Goal: Task Accomplishment & Management: Manage account settings

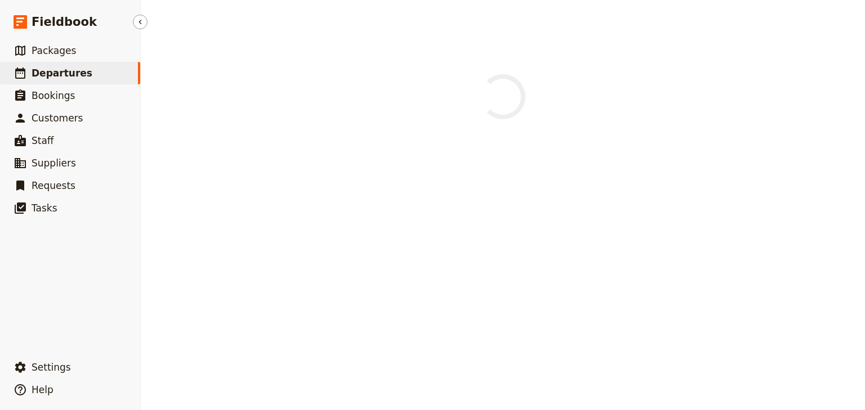
drag, startPoint x: 71, startPoint y: 73, endPoint x: 87, endPoint y: 72, distance: 15.8
click at [71, 73] on span "Departures" at bounding box center [62, 73] width 61 height 11
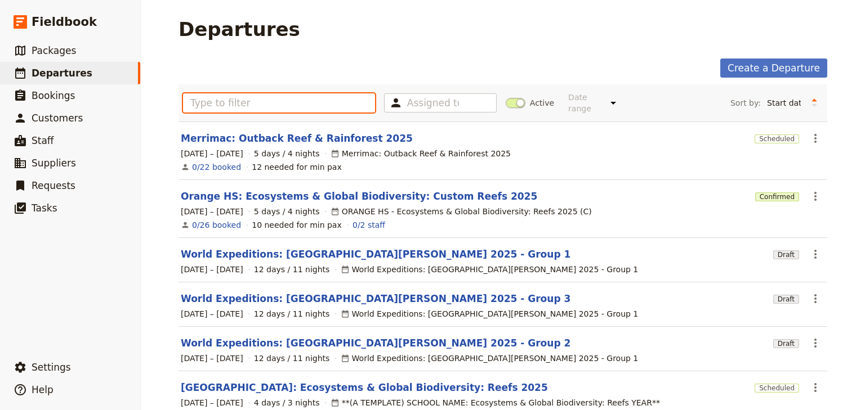
click at [233, 101] on input "text" at bounding box center [279, 102] width 192 height 19
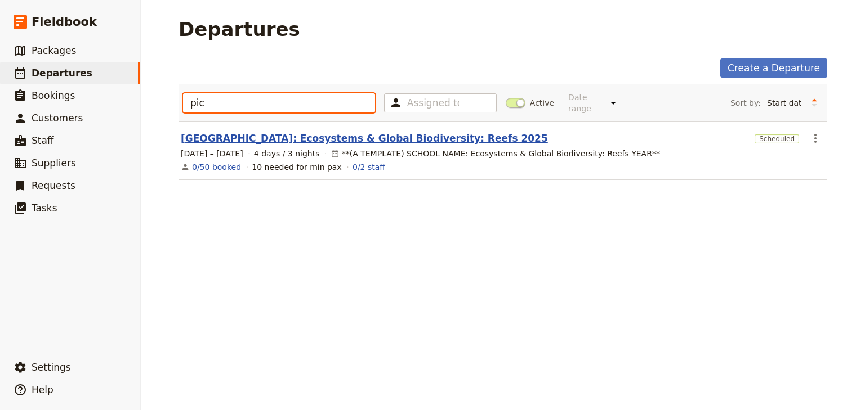
type input "pic"
click at [300, 132] on link "[GEOGRAPHIC_DATA]: Ecosystems & Global Biodiversity: Reefs 2025" at bounding box center [364, 139] width 367 height 14
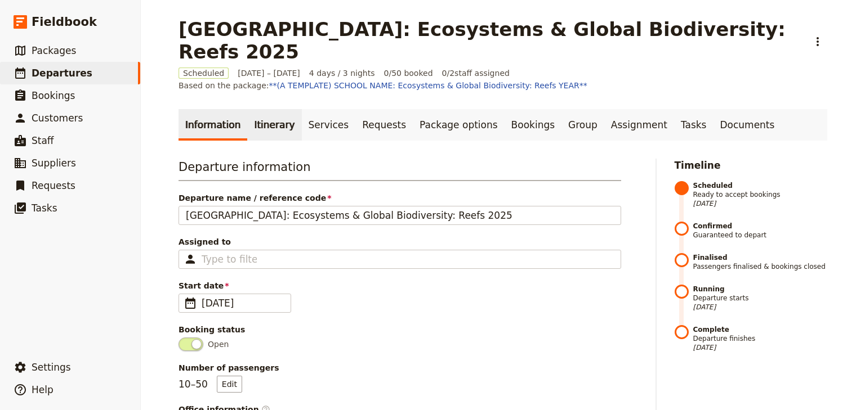
click at [263, 109] on link "Itinerary" at bounding box center [274, 125] width 54 height 32
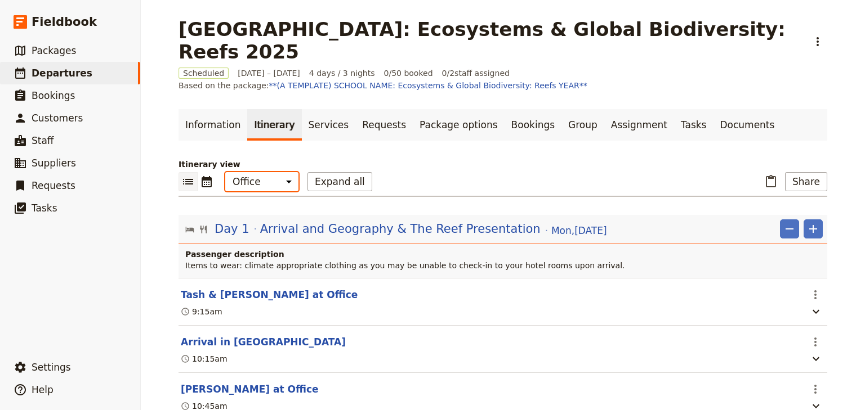
click at [266, 172] on select "Office Guide Passenger Sales" at bounding box center [261, 181] width 73 height 19
select select "PASSENGER"
click at [225, 172] on select "Office Guide Passenger Sales" at bounding box center [261, 181] width 73 height 19
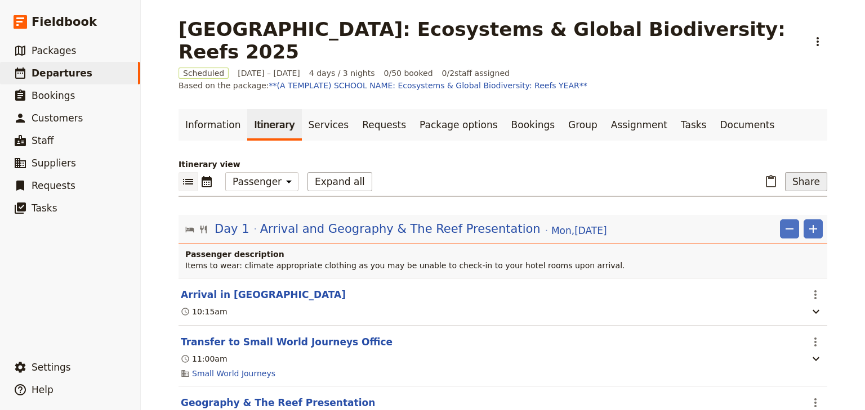
click at [806, 172] on button "Share" at bounding box center [806, 181] width 42 height 19
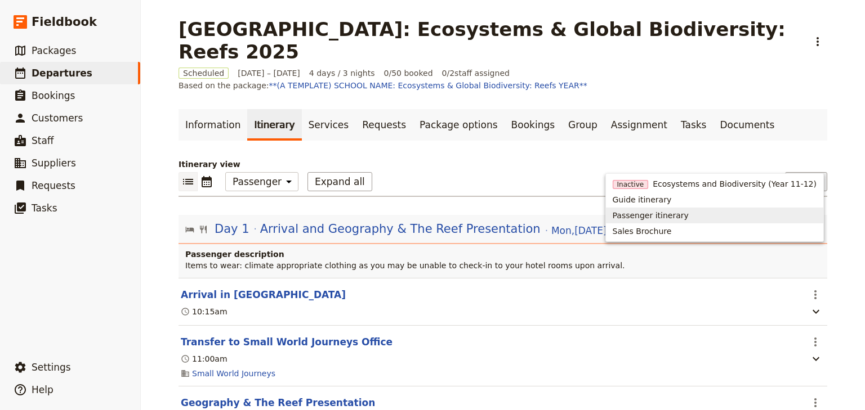
click at [674, 215] on span "Passenger itinerary" at bounding box center [651, 215] width 76 height 11
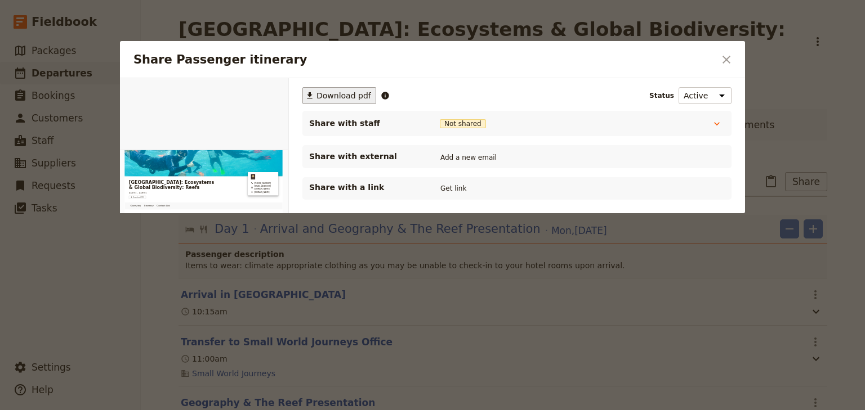
click at [333, 92] on span "Download pdf" at bounding box center [343, 95] width 55 height 11
click at [31, 63] on div at bounding box center [432, 205] width 865 height 410
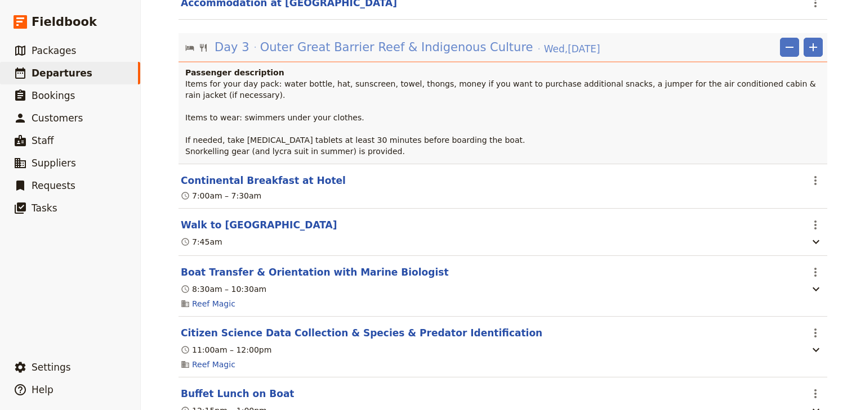
scroll to position [1576, 0]
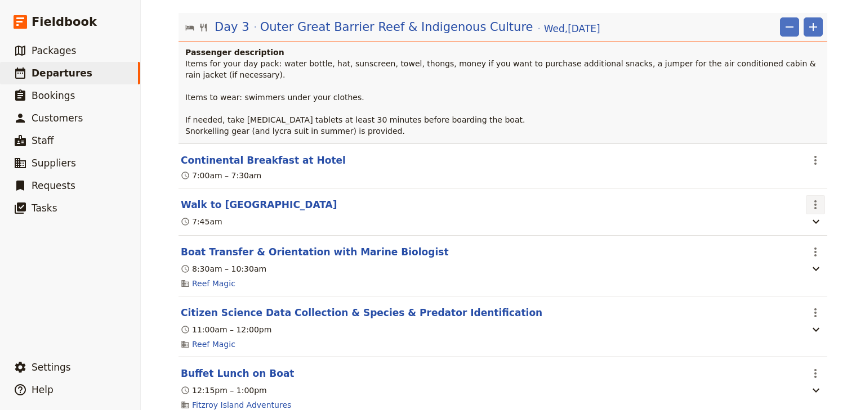
click at [811, 198] on icon "Actions" at bounding box center [815, 205] width 14 height 14
click at [793, 203] on span "Edit this itinerary item" at bounding box center [759, 204] width 88 height 11
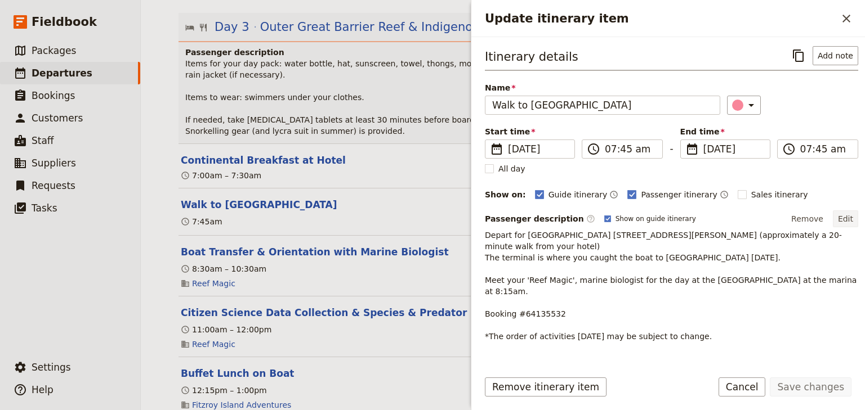
click at [836, 212] on button "Edit" at bounding box center [845, 219] width 25 height 17
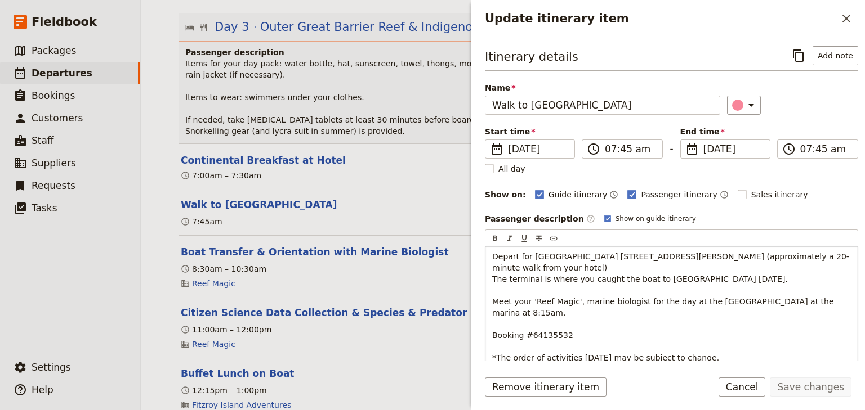
click at [488, 272] on div "Depart for [GEOGRAPHIC_DATA] [STREET_ADDRESS][PERSON_NAME] (approximately a 20-…" at bounding box center [671, 308] width 372 height 122
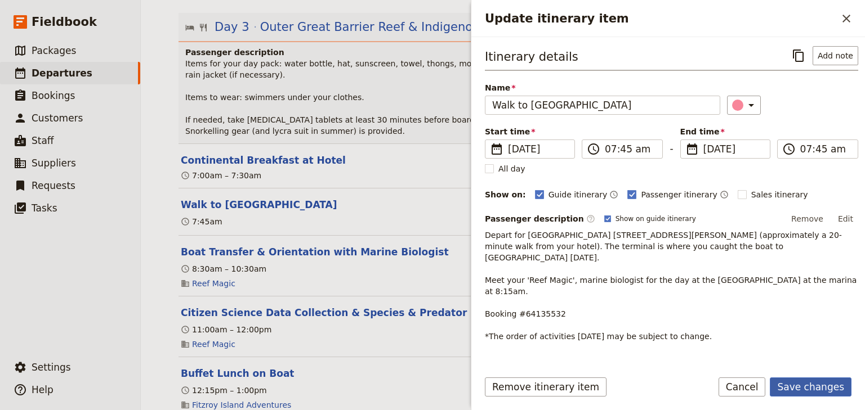
click at [803, 387] on button "Save changes" at bounding box center [811, 387] width 82 height 19
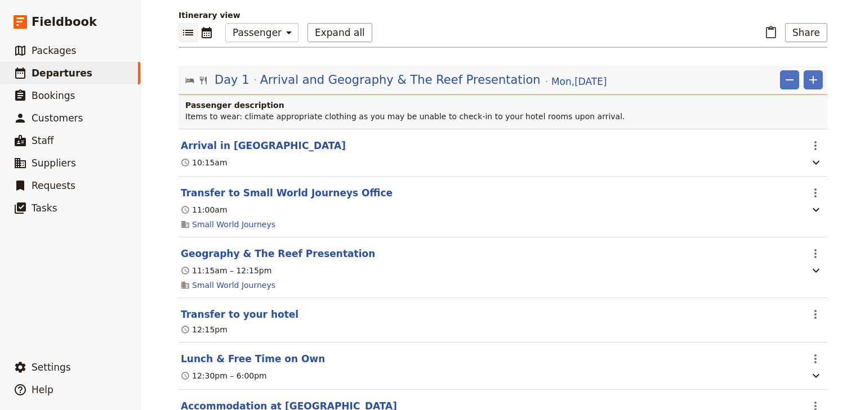
scroll to position [0, 0]
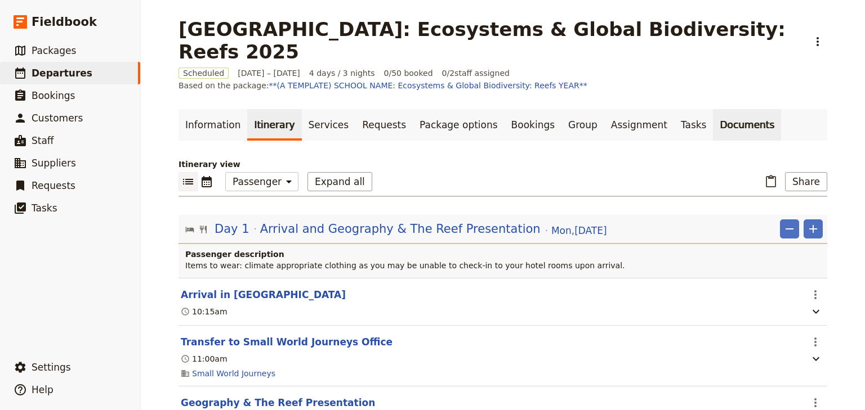
click at [713, 109] on link "Documents" at bounding box center [747, 125] width 68 height 32
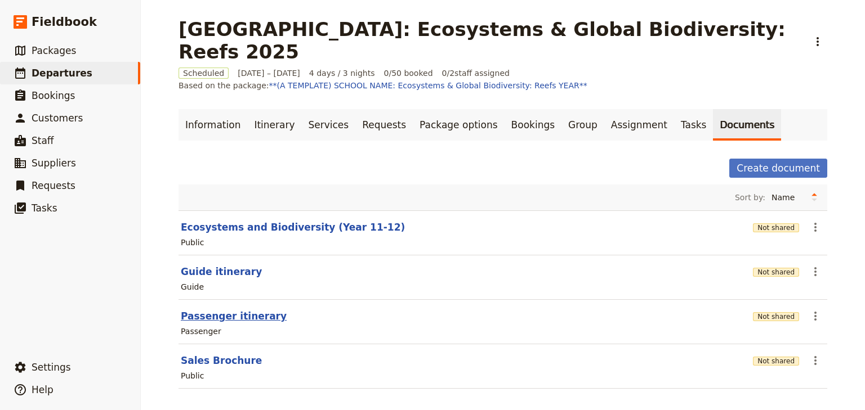
click at [205, 310] on button "Passenger itinerary" at bounding box center [234, 317] width 106 height 14
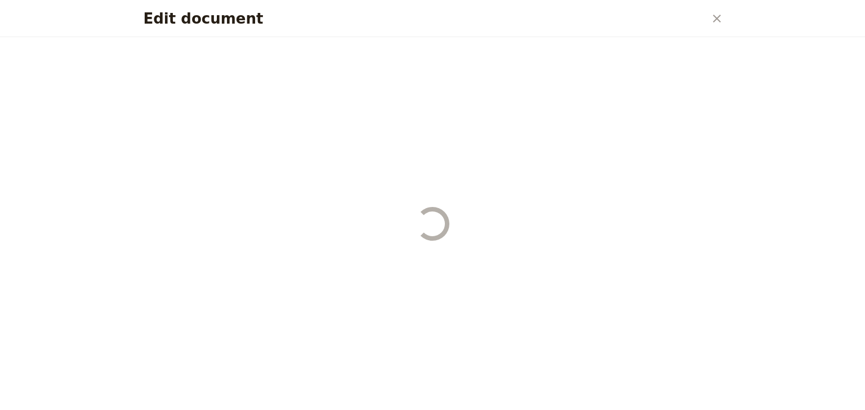
select select "PASSENGER"
select select "RUN_SHEET"
select select "DEFAULT"
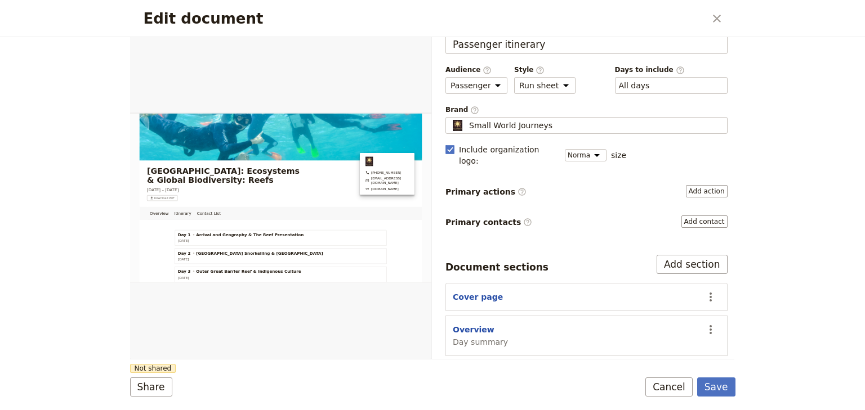
scroll to position [90, 0]
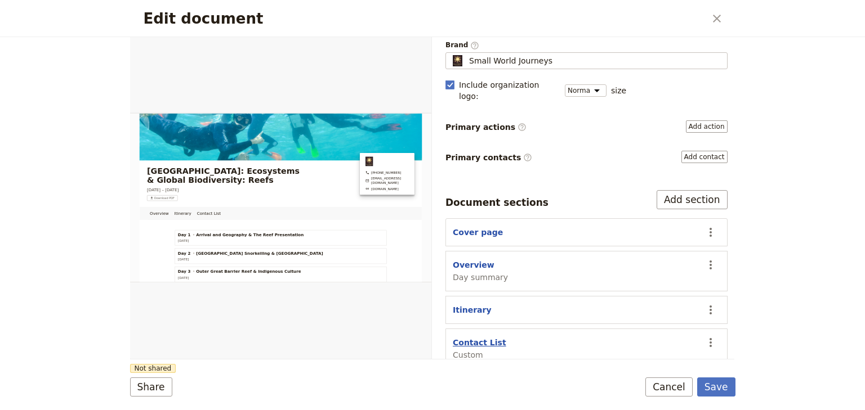
click at [481, 337] on button "Contact List" at bounding box center [479, 342] width 53 height 11
select select "CUSTOM"
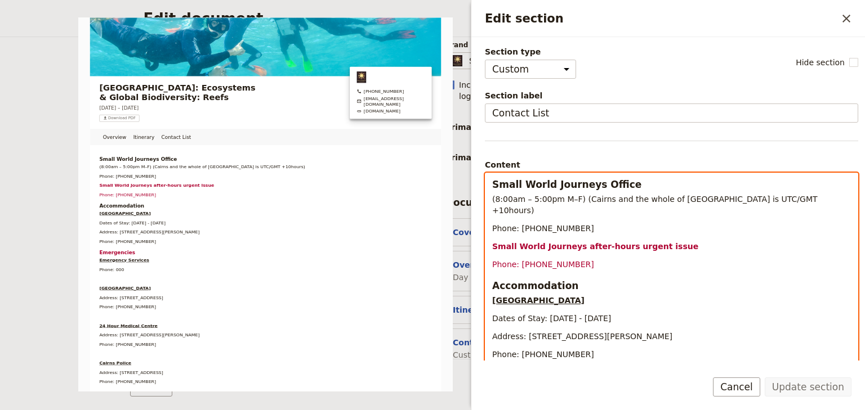
click at [691, 313] on p "Dates of Stay: [DATE] - [DATE]" at bounding box center [671, 318] width 359 height 11
click at [734, 279] on h3 "Accommodation" at bounding box center [671, 286] width 359 height 14
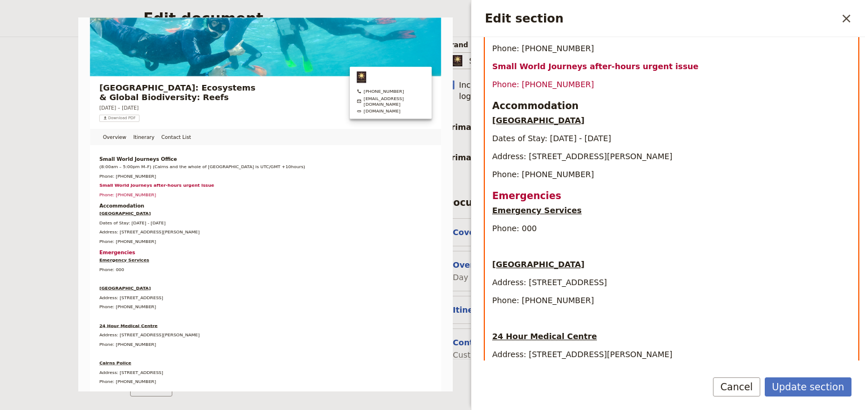
select select "paragraph"
click at [499, 241] on p "Edit section" at bounding box center [671, 246] width 359 height 11
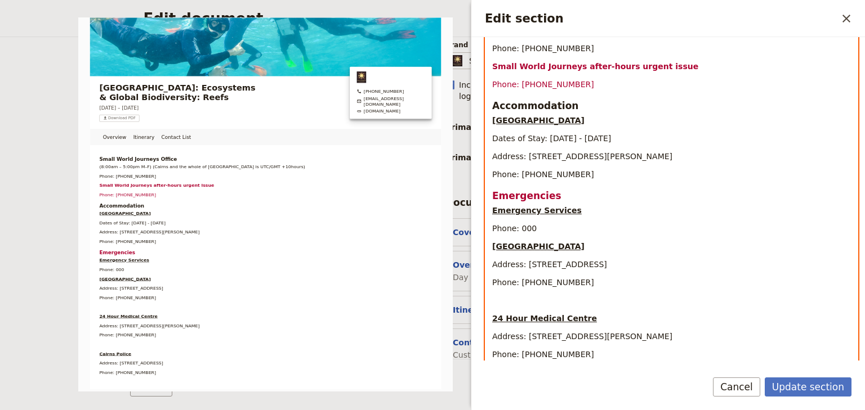
click at [495, 295] on p "Edit section" at bounding box center [671, 300] width 359 height 11
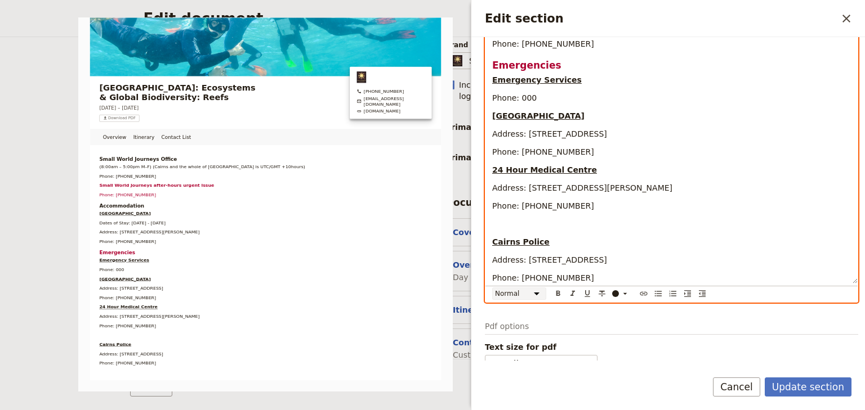
scroll to position [311, 0]
click at [494, 218] on p "Edit section" at bounding box center [671, 223] width 359 height 11
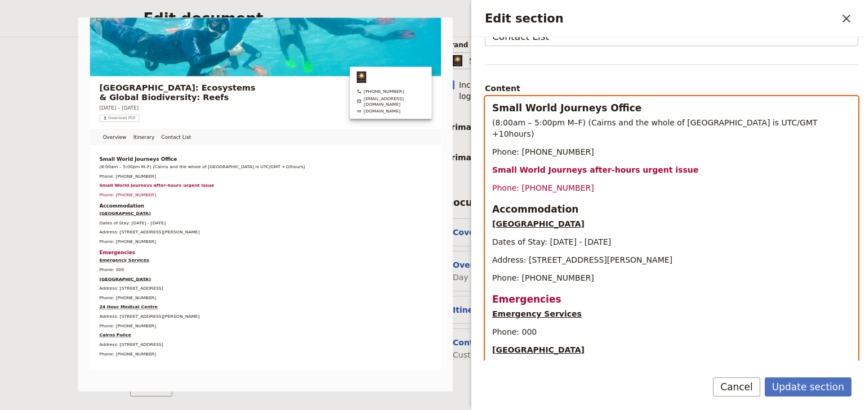
scroll to position [0, 0]
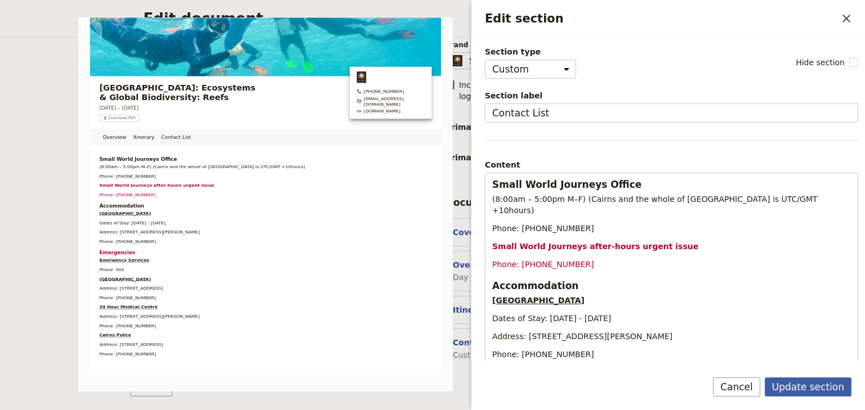
click at [797, 385] on button "Update section" at bounding box center [808, 387] width 87 height 19
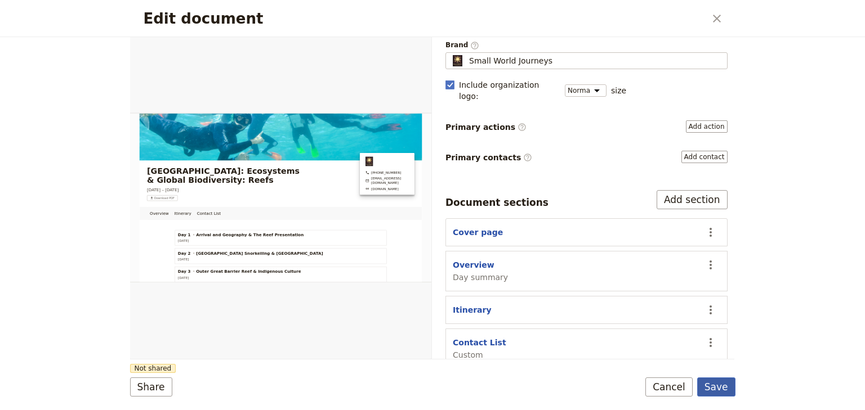
click at [710, 387] on button "Save" at bounding box center [716, 387] width 38 height 19
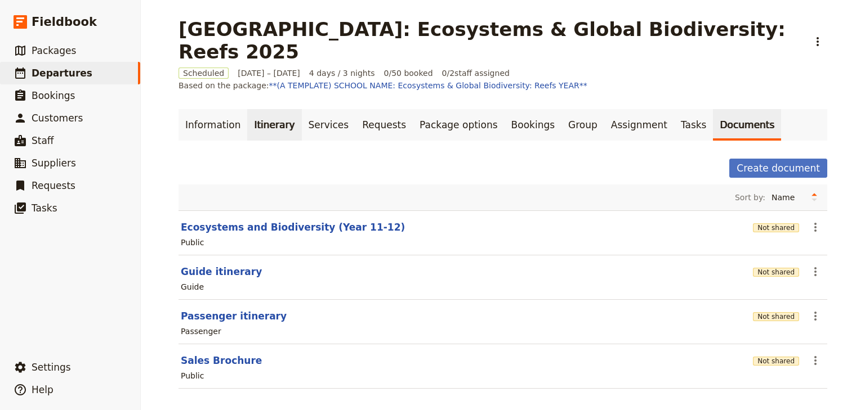
click at [262, 109] on link "Itinerary" at bounding box center [274, 125] width 54 height 32
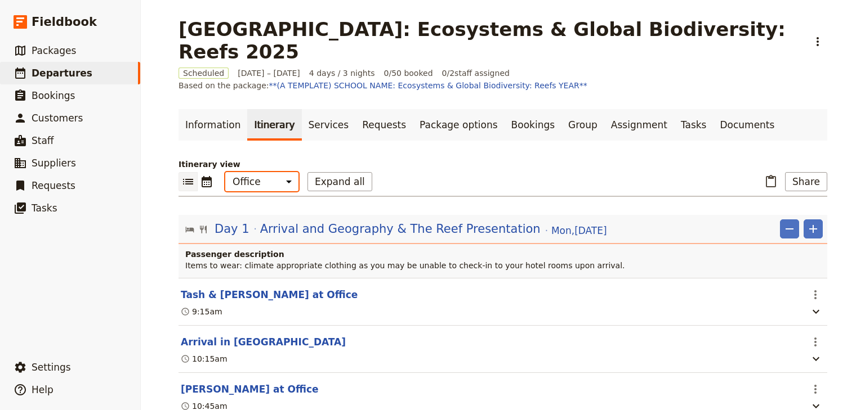
click at [263, 172] on select "Office Guide Passenger Sales" at bounding box center [261, 181] width 73 height 19
click at [225, 172] on select "Office Guide Passenger Sales" at bounding box center [261, 181] width 73 height 19
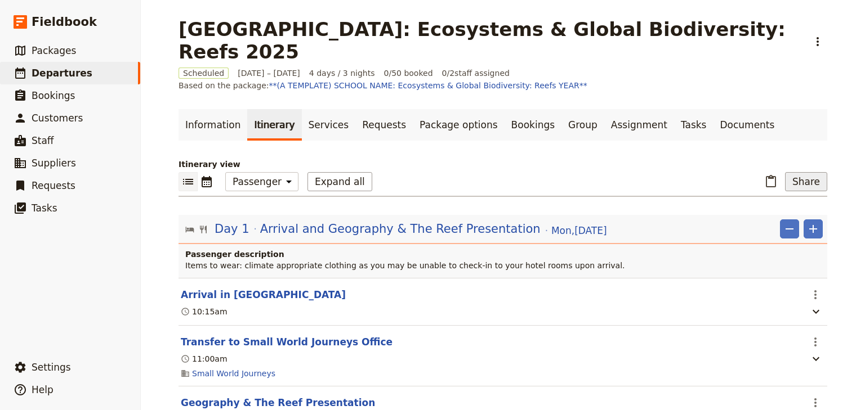
click at [809, 172] on button "Share" at bounding box center [806, 181] width 42 height 19
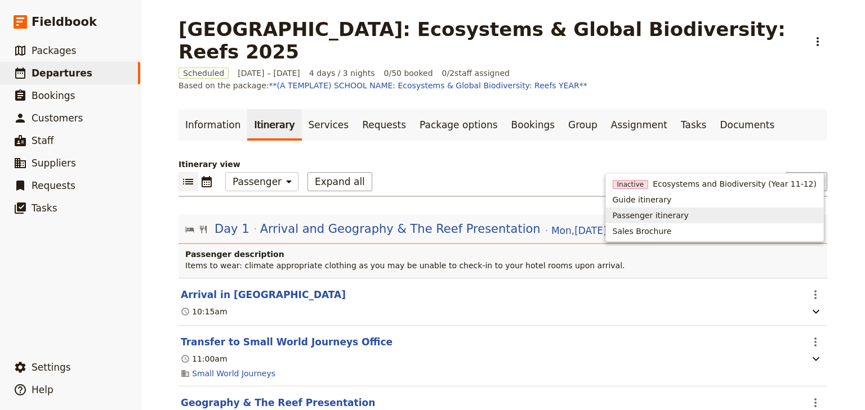
click at [673, 217] on span "Passenger itinerary" at bounding box center [651, 215] width 76 height 11
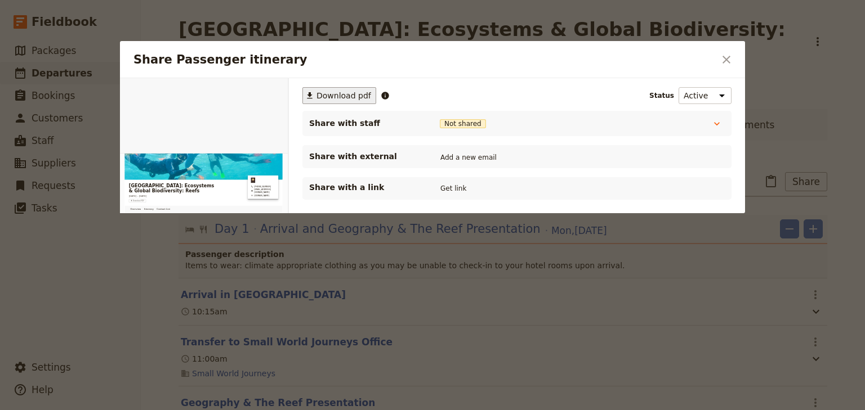
click at [328, 95] on span "Download pdf" at bounding box center [343, 95] width 55 height 11
click at [730, 59] on icon "Close dialog" at bounding box center [726, 60] width 14 height 14
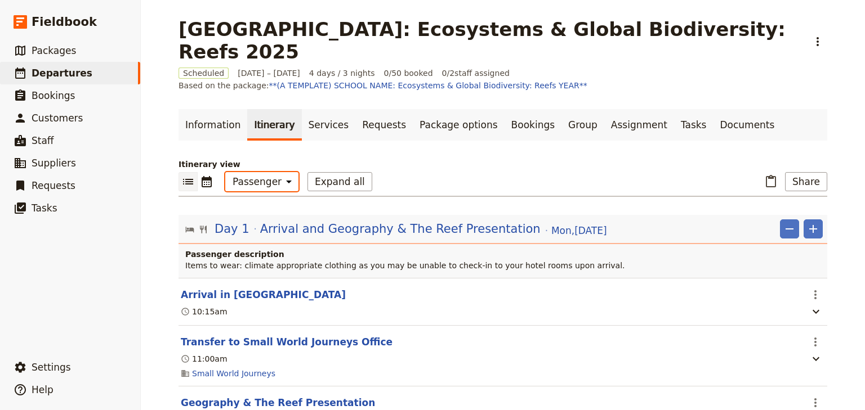
click at [262, 172] on select "Office Guide Passenger Sales" at bounding box center [261, 181] width 73 height 19
select select "STAFF"
click at [225, 172] on select "Office Guide Passenger Sales" at bounding box center [261, 181] width 73 height 19
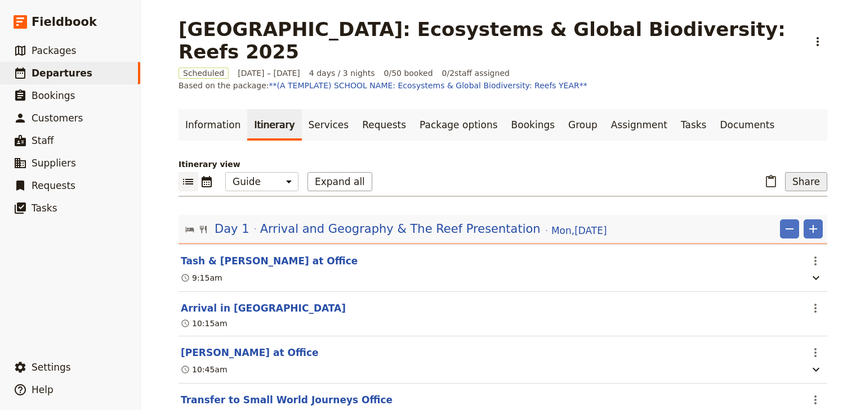
click at [795, 172] on button "Share" at bounding box center [806, 181] width 42 height 19
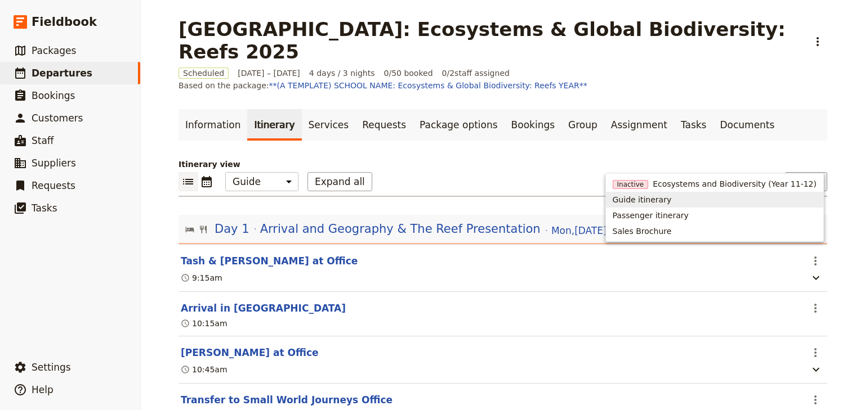
click at [665, 203] on span "Guide itinerary" at bounding box center [642, 199] width 59 height 11
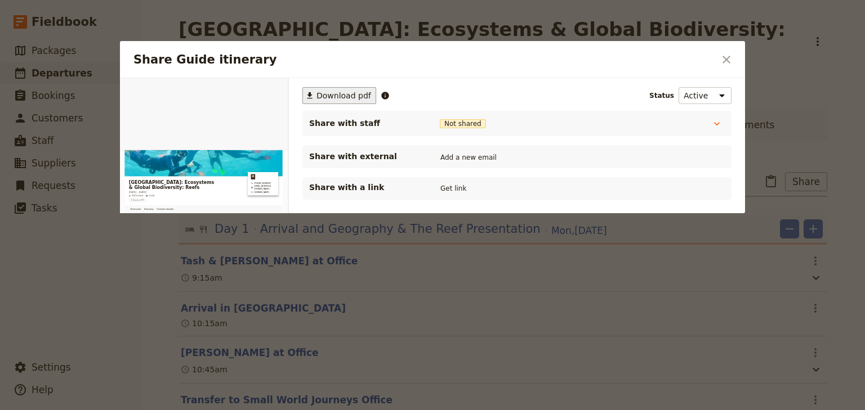
click at [333, 96] on span "Download pdf" at bounding box center [343, 95] width 55 height 11
click at [723, 53] on icon "Close dialog" at bounding box center [726, 60] width 14 height 14
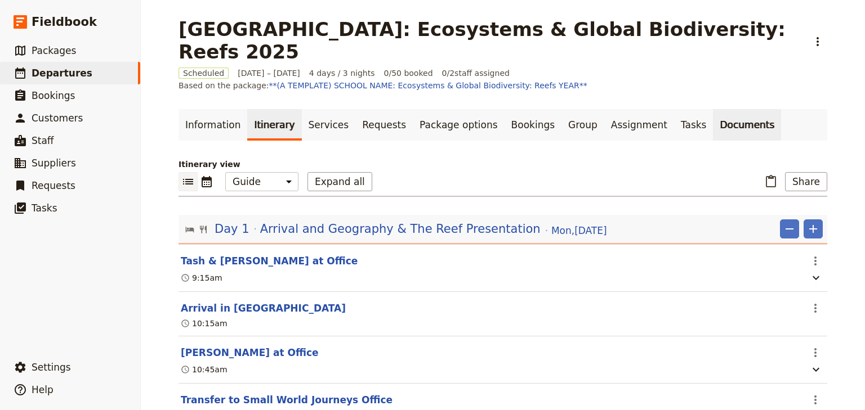
drag, startPoint x: 682, startPoint y: 101, endPoint x: 676, endPoint y: 102, distance: 6.2
click at [713, 109] on link "Documents" at bounding box center [747, 125] width 68 height 32
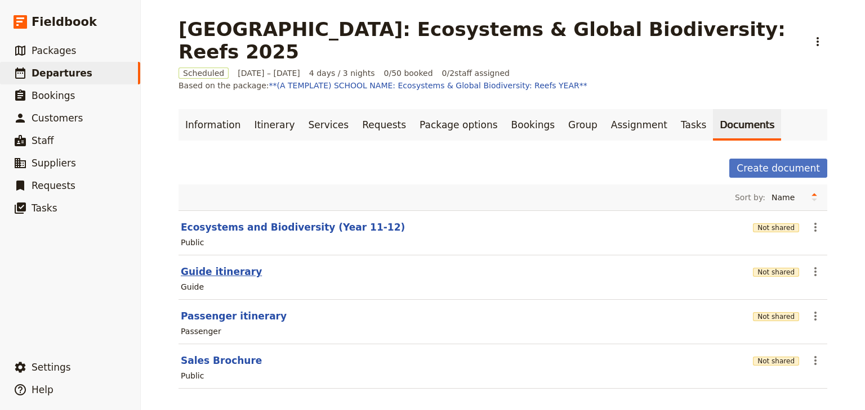
click at [221, 265] on button "Guide itinerary" at bounding box center [221, 272] width 81 height 14
select select "STAFF"
select select "RUN_SHEET"
select select "DEFAULT"
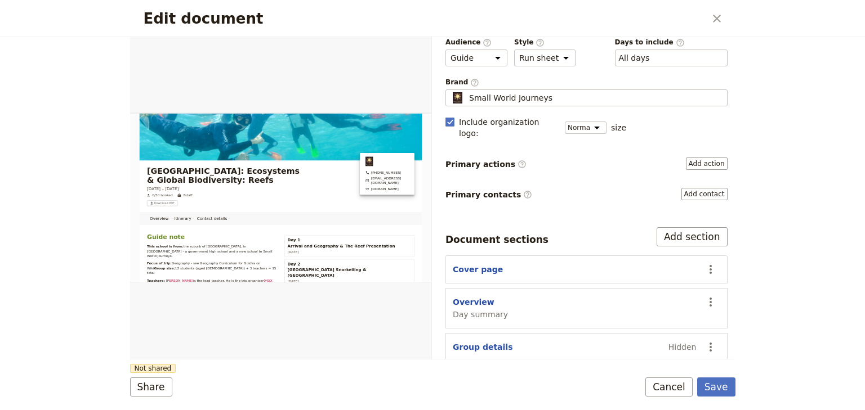
scroll to position [135, 0]
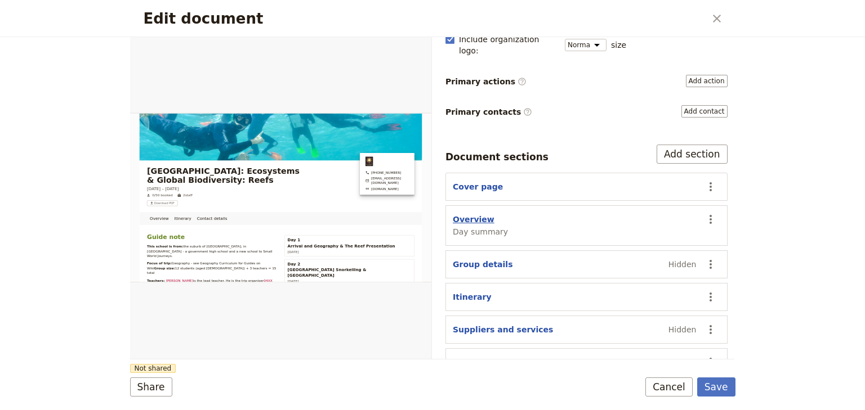
click at [481, 214] on button "Overview" at bounding box center [474, 219] width 42 height 11
select select "DAY_SUMMARY"
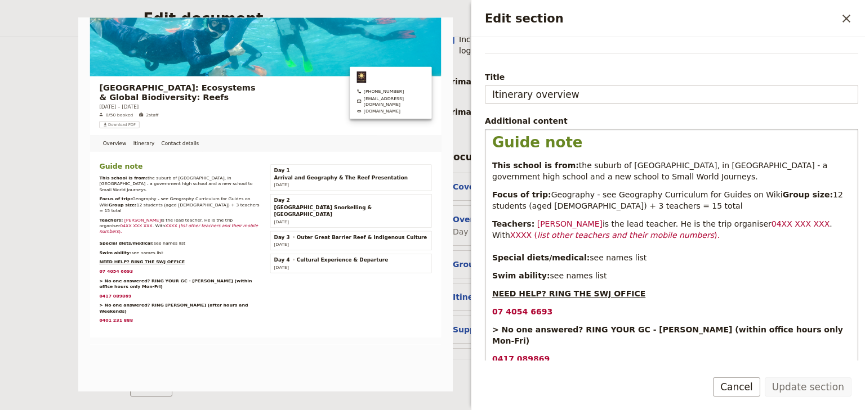
scroll to position [90, 0]
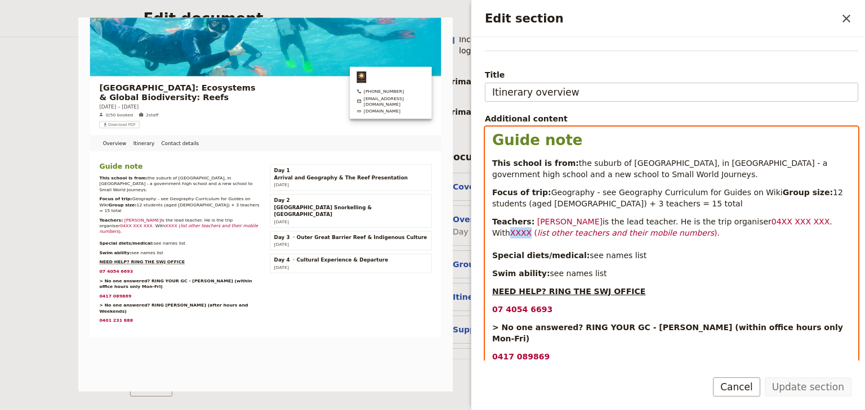
drag, startPoint x: 821, startPoint y: 230, endPoint x: 802, endPoint y: 230, distance: 19.1
click at [537, 230] on span "XXXX (" at bounding box center [523, 233] width 27 height 9
click at [490, 243] on div "Guide note This school is from: the suburb of [GEOGRAPHIC_DATA], in [GEOGRAPHIC…" at bounding box center [671, 262] width 372 height 271
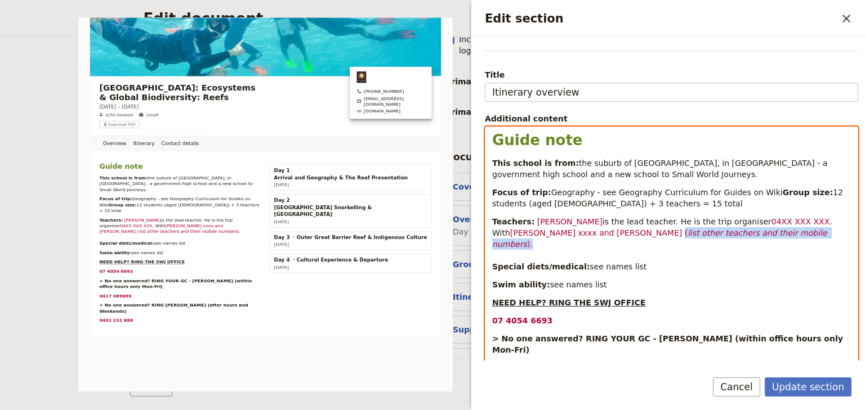
drag, startPoint x: 748, startPoint y: 246, endPoint x: 585, endPoint y: 243, distance: 163.3
click at [585, 243] on p "Teachers: [PERSON_NAME] is the lead teacher. He is the trip organiser 04XX XXX …" at bounding box center [671, 244] width 359 height 56
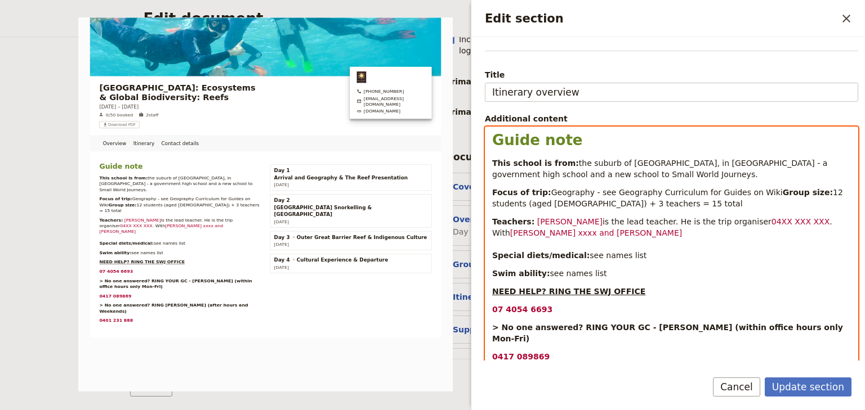
drag, startPoint x: 529, startPoint y: 231, endPoint x: 598, endPoint y: 248, distance: 71.7
click at [598, 248] on p "Teachers: [PERSON_NAME] is the lead teacher. He is the trip organiser 04XX XXX …" at bounding box center [671, 238] width 359 height 45
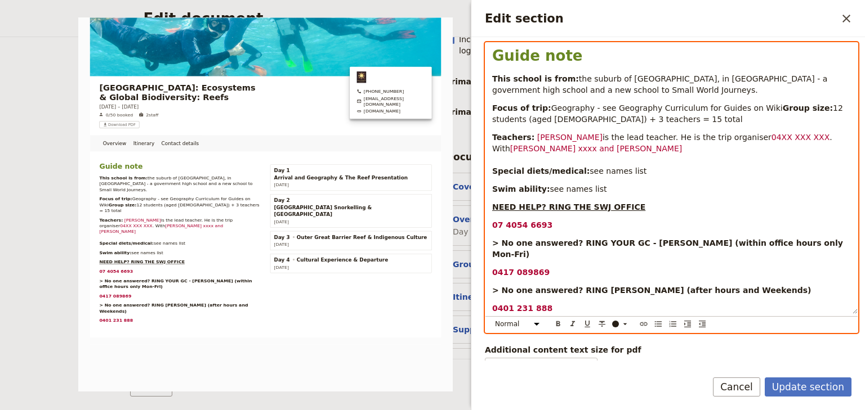
scroll to position [223, 0]
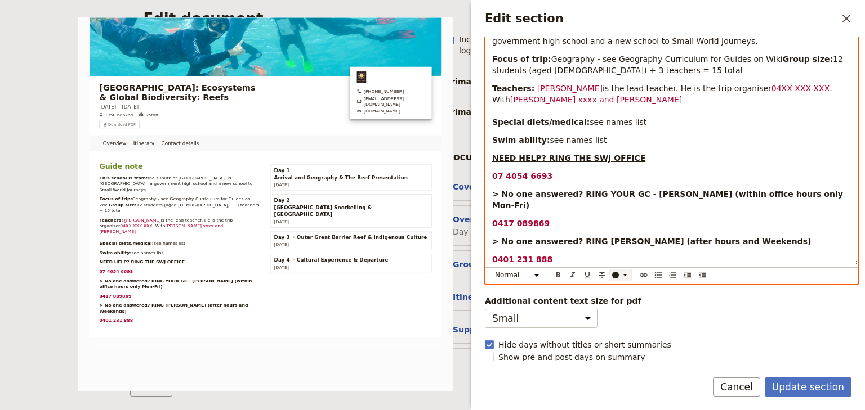
click at [623, 271] on icon "Edit section" at bounding box center [624, 275] width 9 height 9
click at [613, 288] on button "button" at bounding box center [615, 291] width 9 height 9
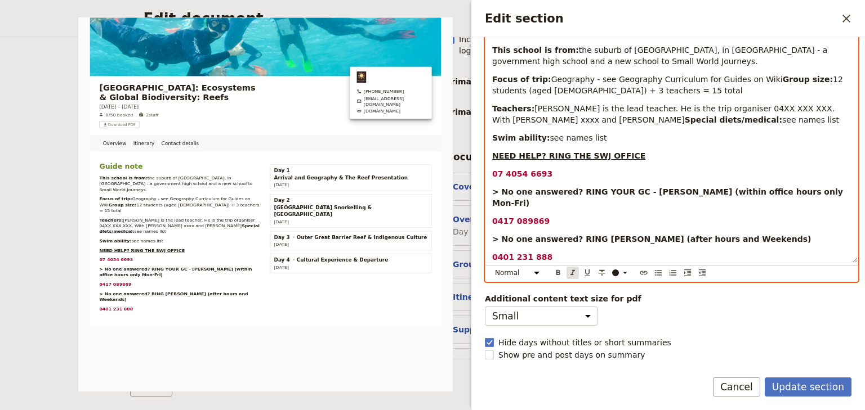
click at [572, 270] on icon "Format italic" at bounding box center [572, 273] width 9 height 9
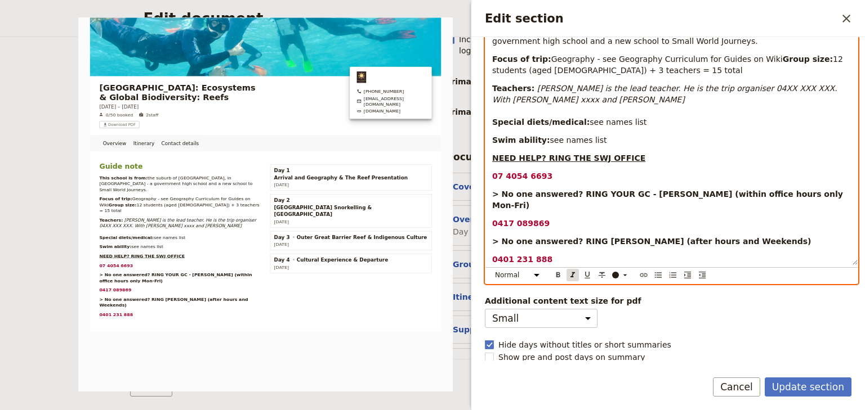
click at [572, 271] on icon "Format italic" at bounding box center [572, 275] width 9 height 9
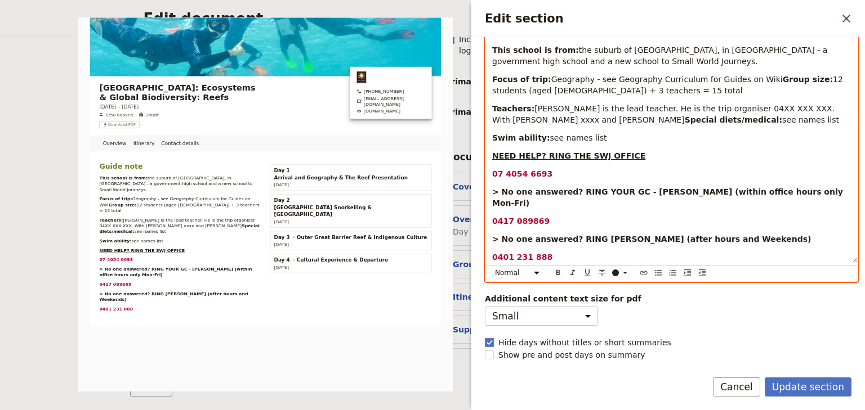
click at [736, 104] on span "[PERSON_NAME] is the lead teacher. He is the trip organiser 04XX XXX XXX. With …" at bounding box center [664, 114] width 345 height 20
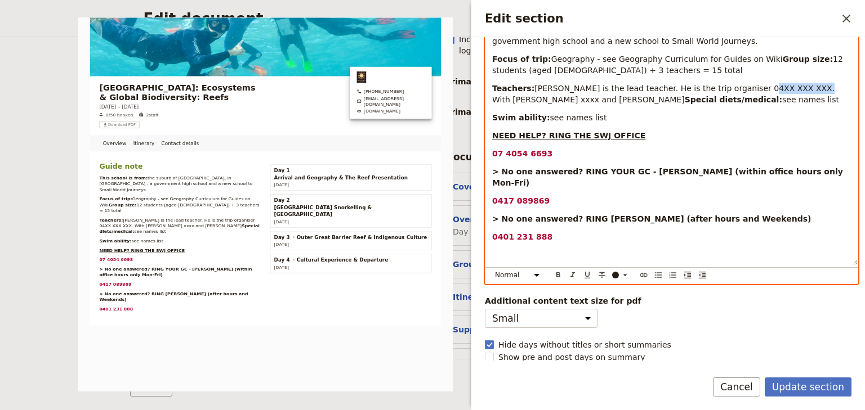
drag, startPoint x: 780, startPoint y: 99, endPoint x: 730, endPoint y: 99, distance: 50.1
click at [730, 99] on span "[PERSON_NAME] is the lead teacher. He is the trip organiser 04XX XXX XXX. With …" at bounding box center [664, 94] width 345 height 20
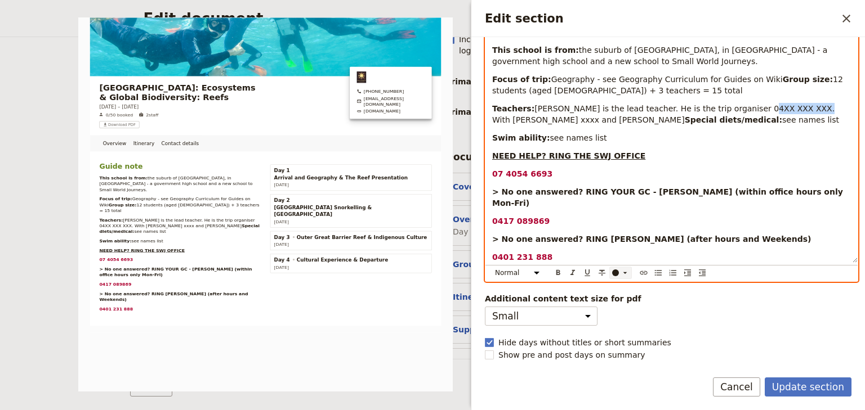
click at [623, 274] on icon "Edit section" at bounding box center [624, 273] width 9 height 9
click at [614, 300] on div "button" at bounding box center [615, 300] width 7 height 7
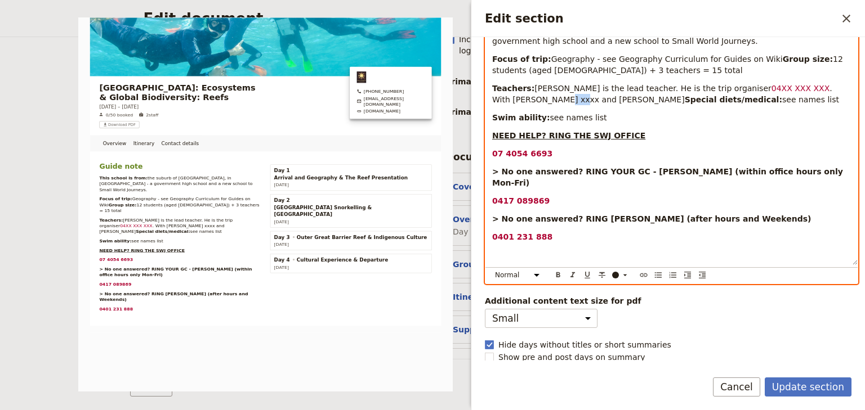
drag, startPoint x: 507, startPoint y: 109, endPoint x: 485, endPoint y: 110, distance: 22.0
click at [485, 110] on div "Guide note This school is from: the suburb of [GEOGRAPHIC_DATA], in [GEOGRAPHIC…" at bounding box center [671, 129] width 372 height 271
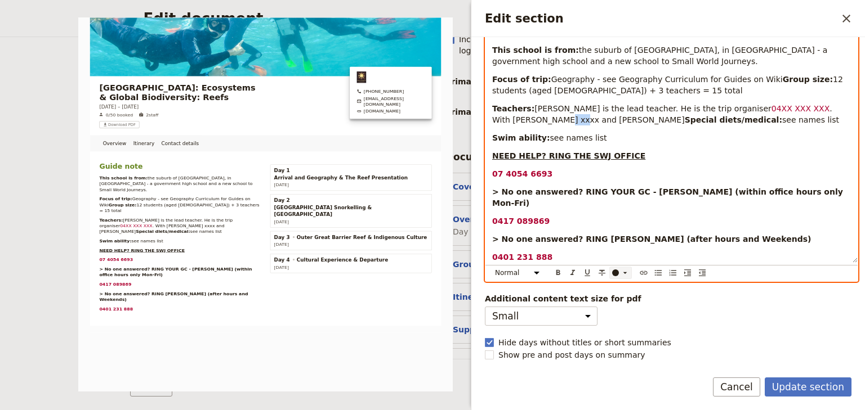
click at [625, 276] on icon "Edit section" at bounding box center [624, 273] width 9 height 9
drag, startPoint x: 613, startPoint y: 300, endPoint x: 596, endPoint y: 221, distance: 80.6
click at [613, 298] on div "button" at bounding box center [615, 300] width 7 height 7
click at [588, 111] on p "Teachers: [PERSON_NAME] is the lead teacher. He is the trip organiser 04XX XXX …" at bounding box center [671, 114] width 359 height 23
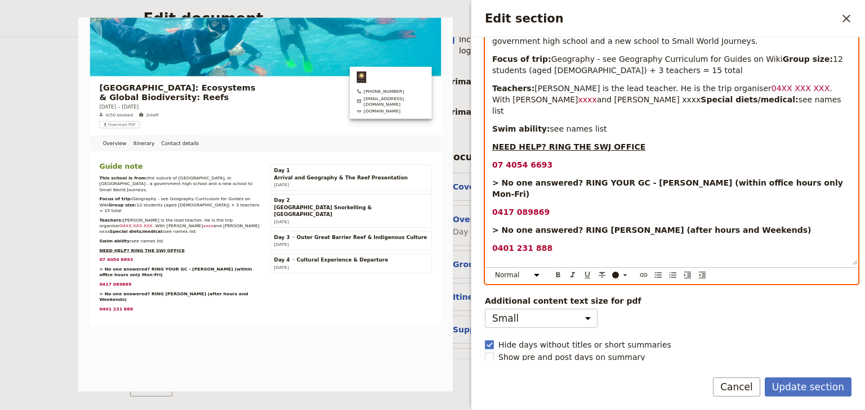
drag, startPoint x: 603, startPoint y: 112, endPoint x: 584, endPoint y: 111, distance: 18.6
click at [584, 111] on p "Teachers: [PERSON_NAME] is the lead teacher. He is the trip organiser 04XX XXX …" at bounding box center [671, 100] width 359 height 34
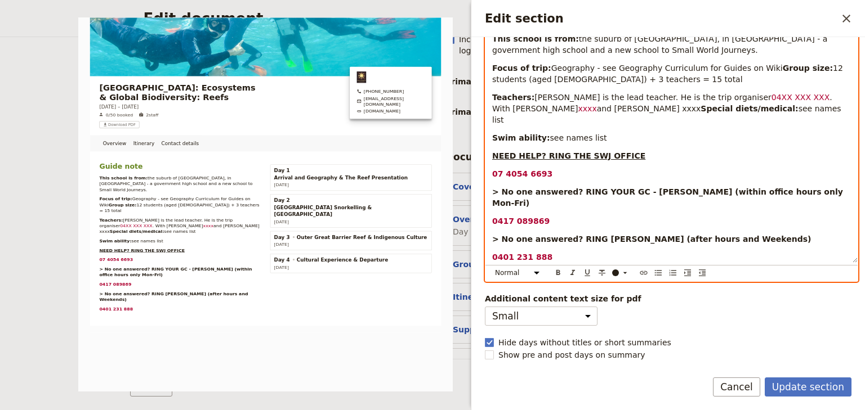
click at [625, 276] on icon "Edit section" at bounding box center [624, 273] width 9 height 9
click at [615, 300] on div "button" at bounding box center [615, 300] width 7 height 7
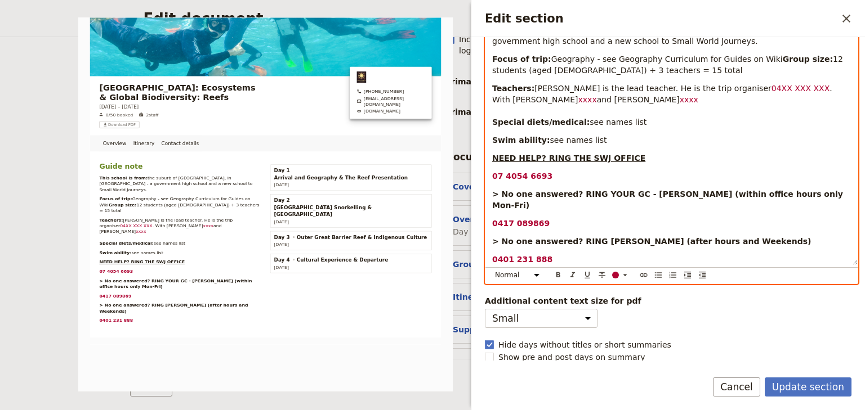
click at [645, 146] on p "Swim ability: see names list" at bounding box center [671, 140] width 359 height 11
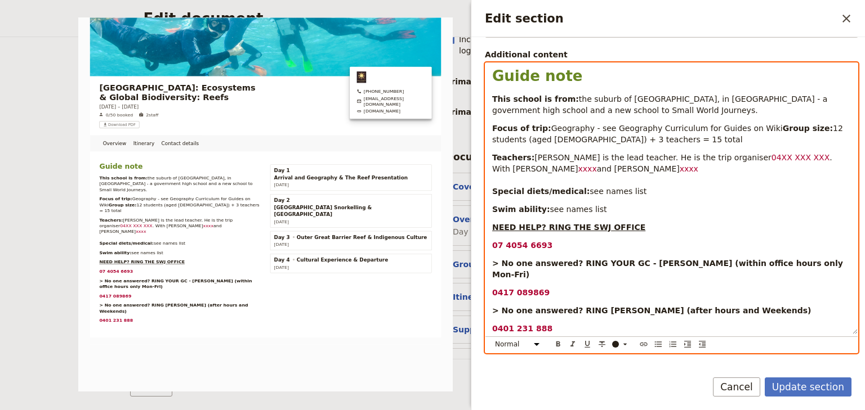
scroll to position [88, 0]
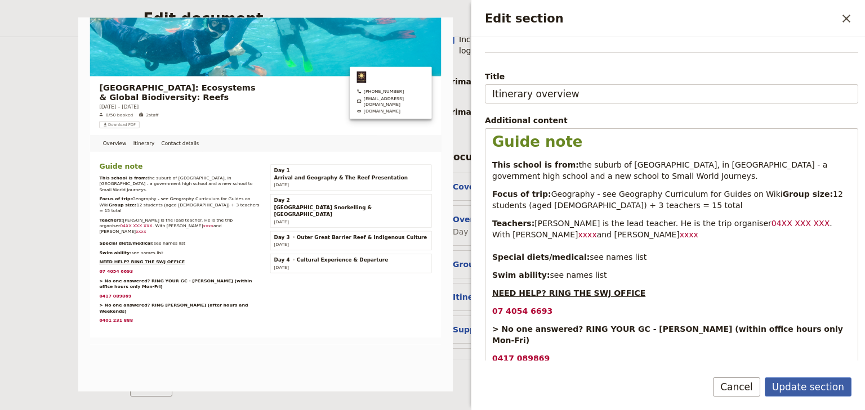
click at [811, 387] on button "Update section" at bounding box center [808, 387] width 87 height 19
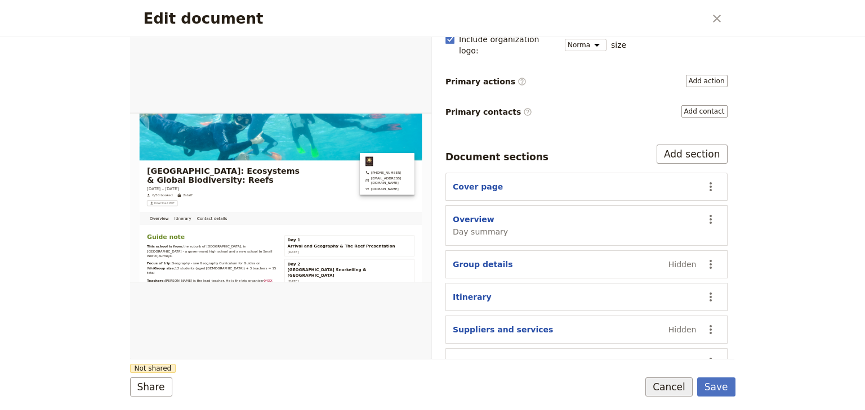
click at [672, 385] on button "Cancel" at bounding box center [668, 387] width 47 height 19
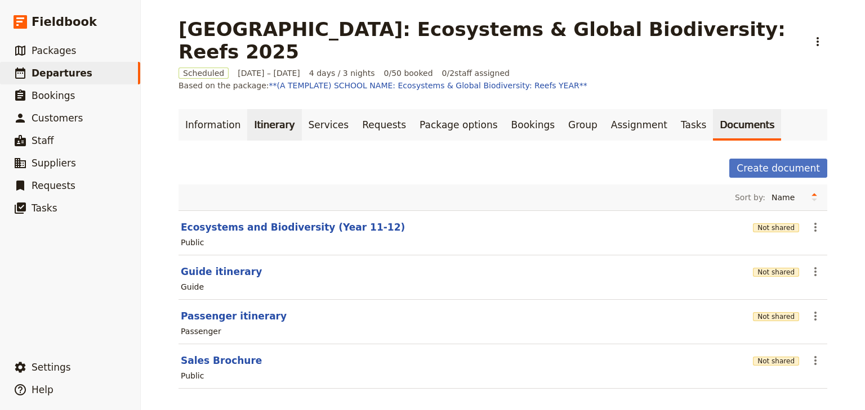
click at [266, 109] on link "Itinerary" at bounding box center [274, 125] width 54 height 32
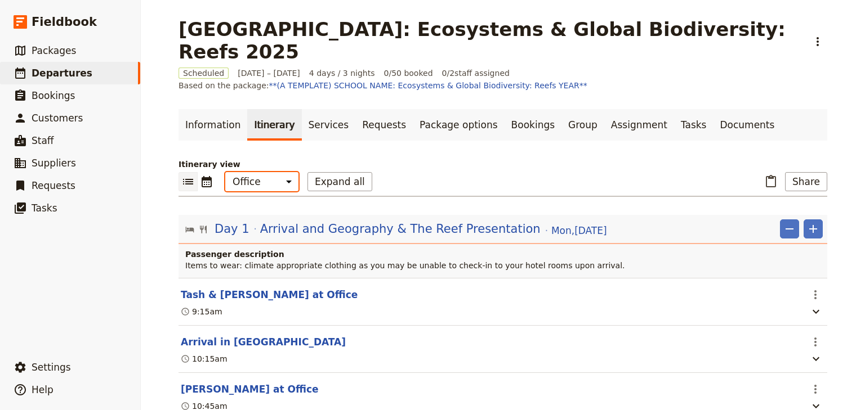
click at [252, 172] on select "Office Guide Passenger Sales" at bounding box center [261, 181] width 73 height 19
select select "STAFF"
click at [225, 172] on select "Office Guide Passenger Sales" at bounding box center [261, 181] width 73 height 19
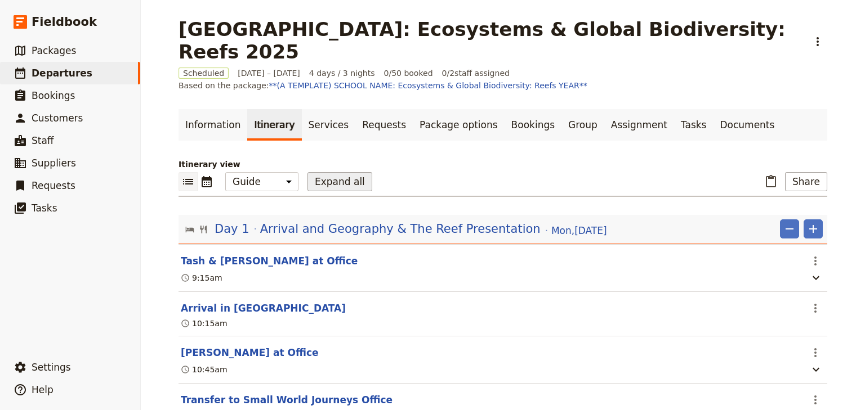
click at [324, 172] on button "Expand all" at bounding box center [339, 181] width 65 height 19
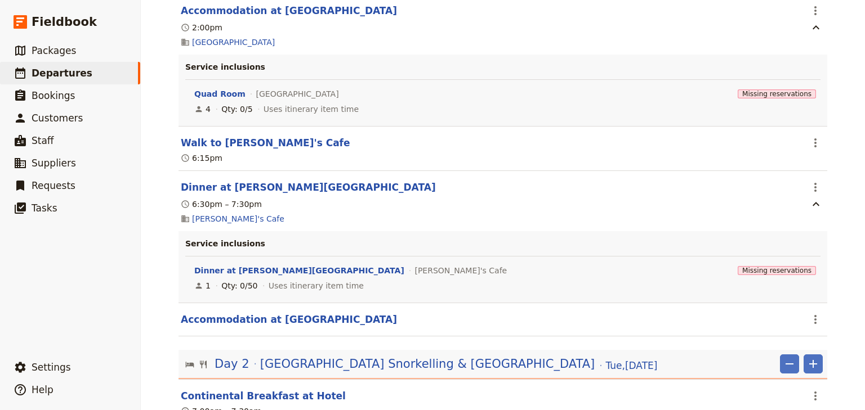
scroll to position [1036, 0]
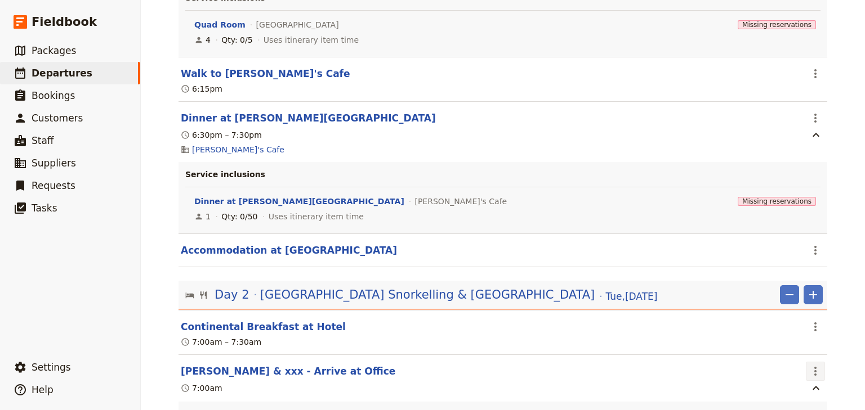
click at [814, 367] on icon "Actions" at bounding box center [815, 371] width 2 height 9
click at [786, 371] on span "Edit this itinerary item" at bounding box center [759, 374] width 88 height 11
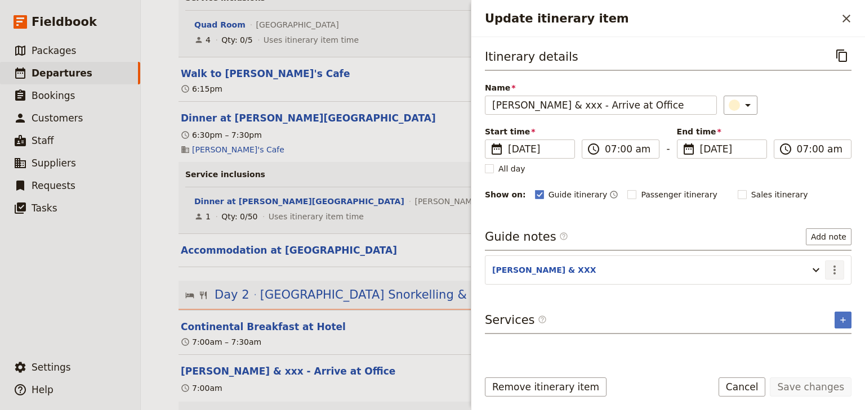
click at [831, 270] on icon "Actions" at bounding box center [835, 270] width 14 height 14
click at [811, 290] on span "Edit note" at bounding box center [801, 292] width 35 height 11
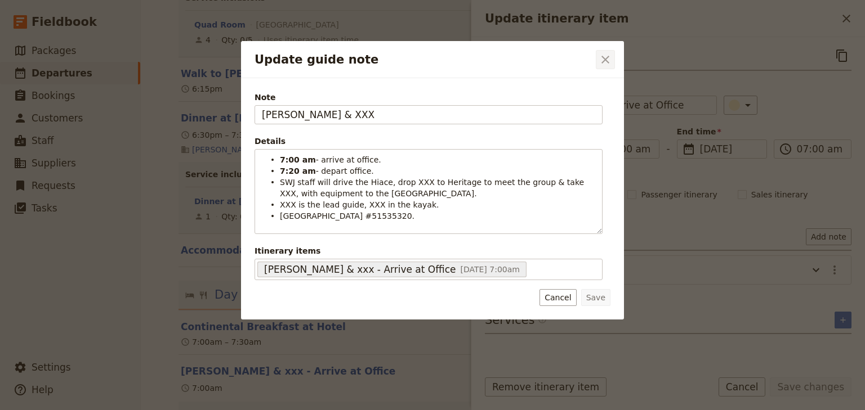
click at [604, 63] on icon "Close dialog" at bounding box center [605, 60] width 14 height 14
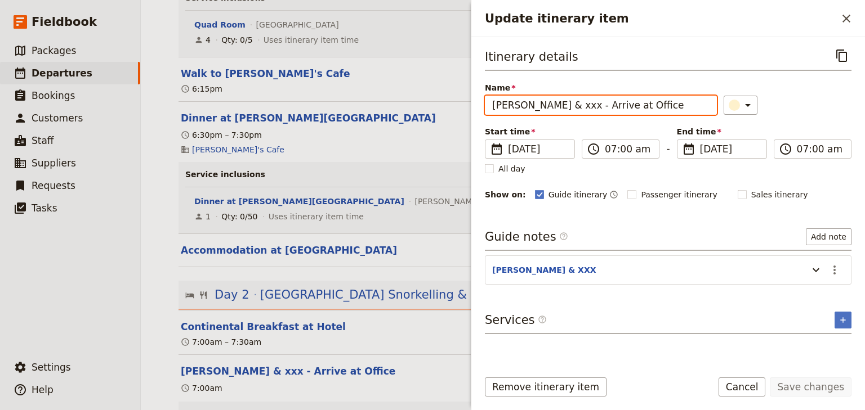
click at [526, 110] on input "[PERSON_NAME] & xxx - Arrive at Office" at bounding box center [601, 105] width 232 height 19
click at [511, 104] on input "[PERSON_NAME] & xxx - Arrive at Office" at bounding box center [601, 105] width 232 height 19
type input "[PERSON_NAME] & xxx - Arrive at Office"
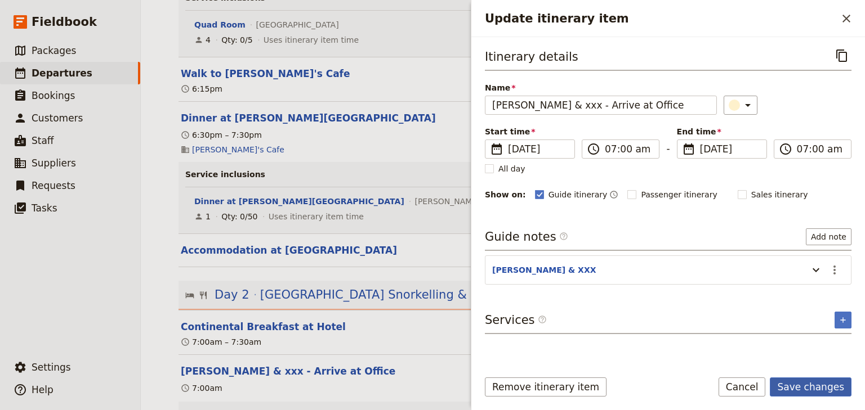
click at [806, 388] on button "Save changes" at bounding box center [811, 387] width 82 height 19
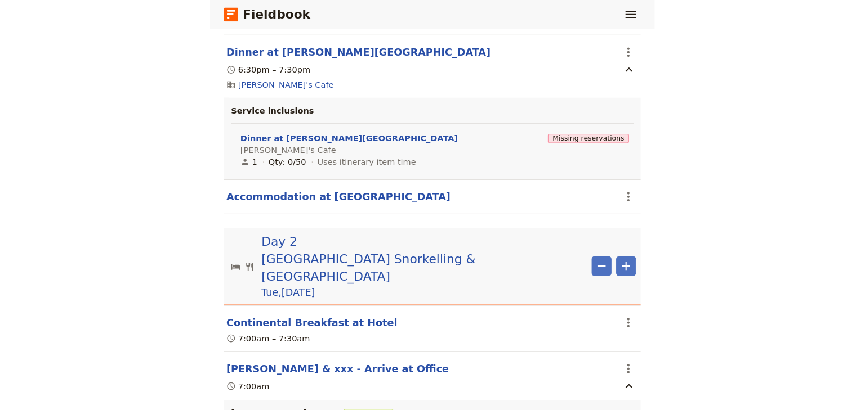
scroll to position [1277, 0]
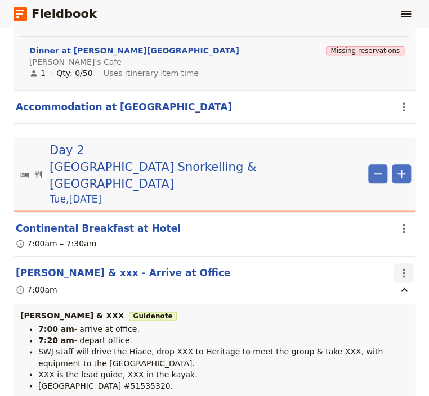
click at [397, 266] on icon "Actions" at bounding box center [404, 273] width 14 height 14
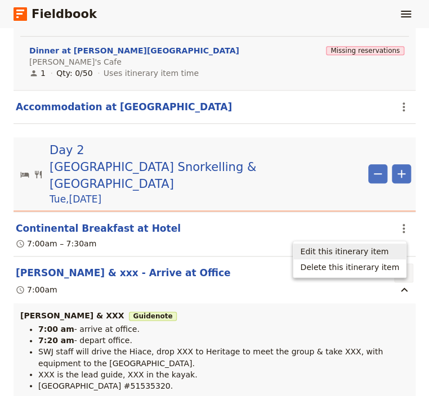
click at [390, 252] on span "Edit this itinerary item" at bounding box center [349, 251] width 99 height 11
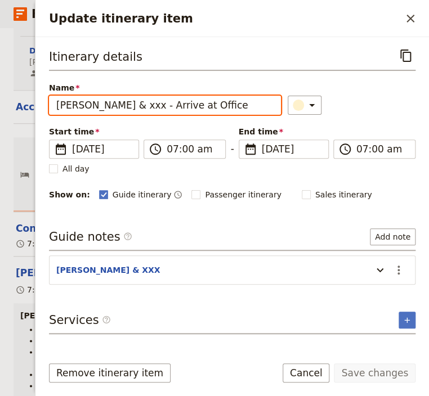
click at [90, 104] on input "[PERSON_NAME] & xxx - Arrive at Office" at bounding box center [165, 105] width 232 height 19
type input "[PERSON_NAME] & xxx - Arrive at Office"
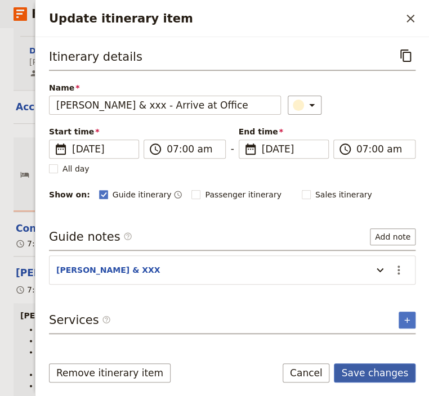
click at [372, 372] on button "Save changes" at bounding box center [375, 373] width 82 height 19
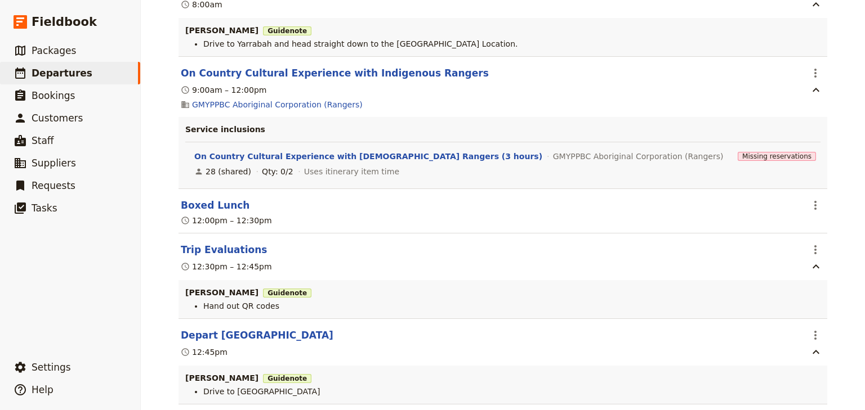
scroll to position [4125, 0]
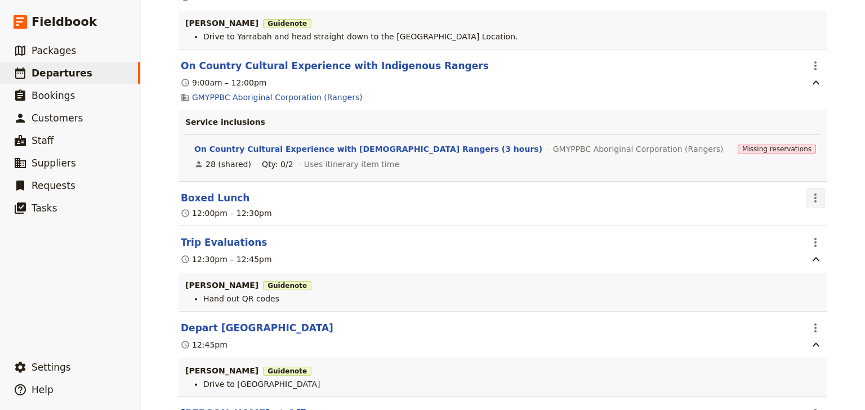
click at [808, 191] on icon "Actions" at bounding box center [815, 198] width 14 height 14
click at [801, 205] on span "Edit this itinerary item" at bounding box center [759, 208] width 88 height 11
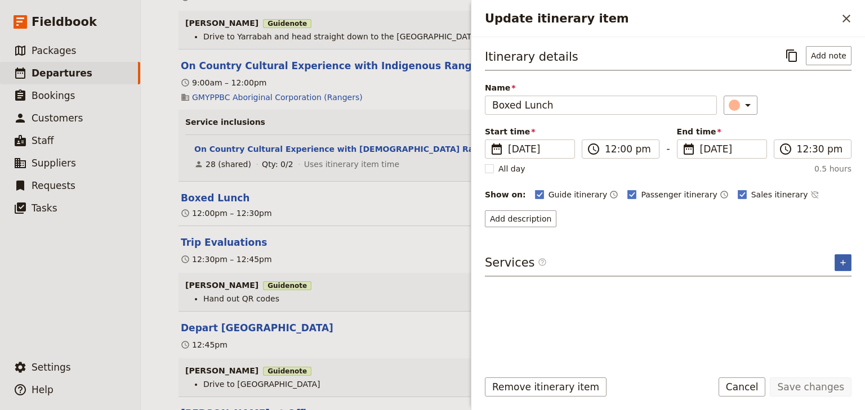
click at [842, 261] on icon "Add service inclusion" at bounding box center [842, 262] width 9 height 9
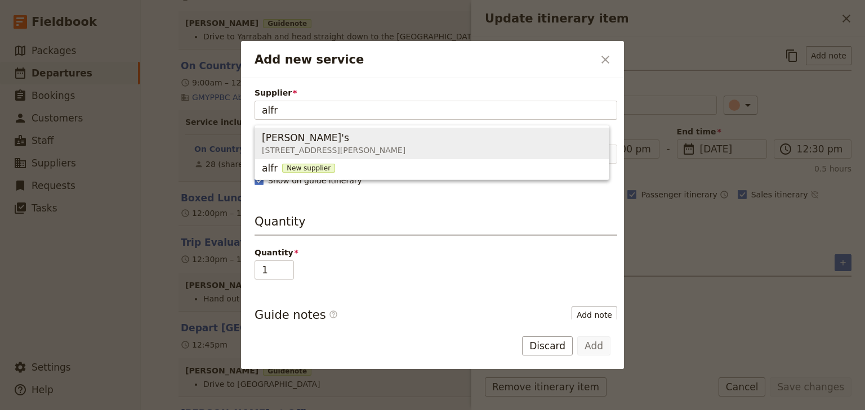
click at [275, 144] on span "[PERSON_NAME]'s" at bounding box center [305, 138] width 87 height 14
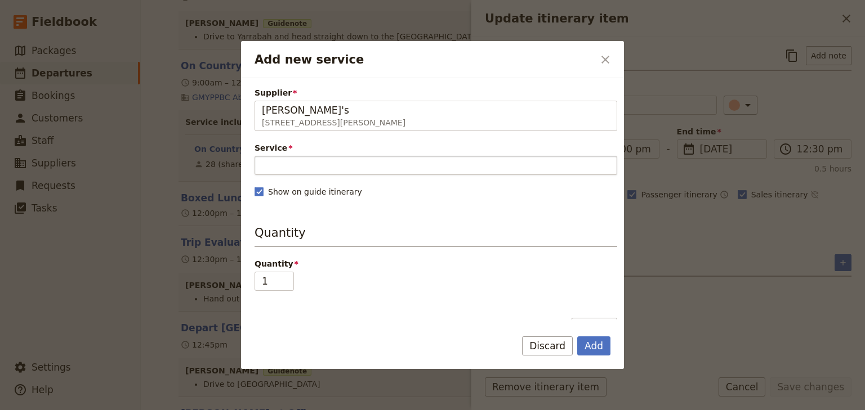
type input "[PERSON_NAME]'s"
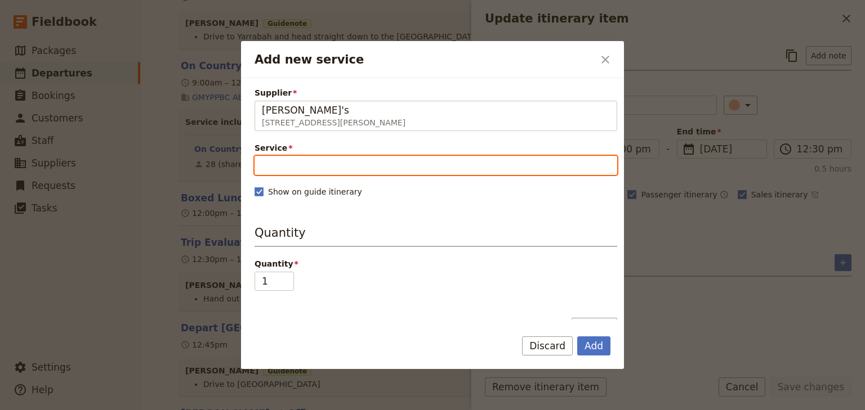
click at [276, 163] on input "Service" at bounding box center [435, 165] width 363 height 19
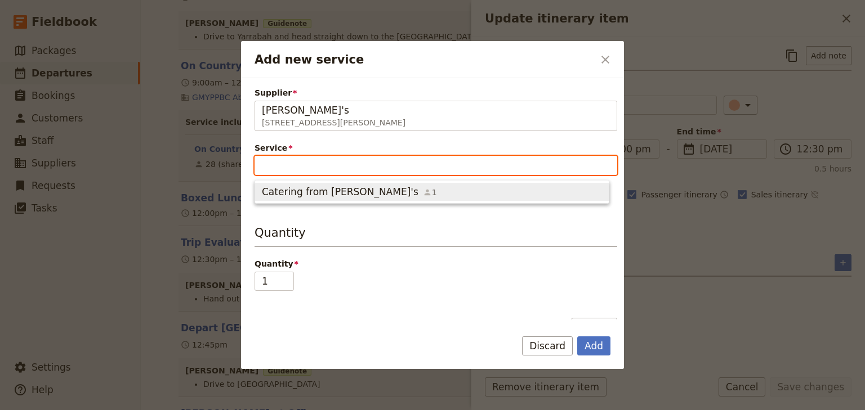
click at [297, 190] on span "Catering from [PERSON_NAME]'s" at bounding box center [340, 192] width 157 height 14
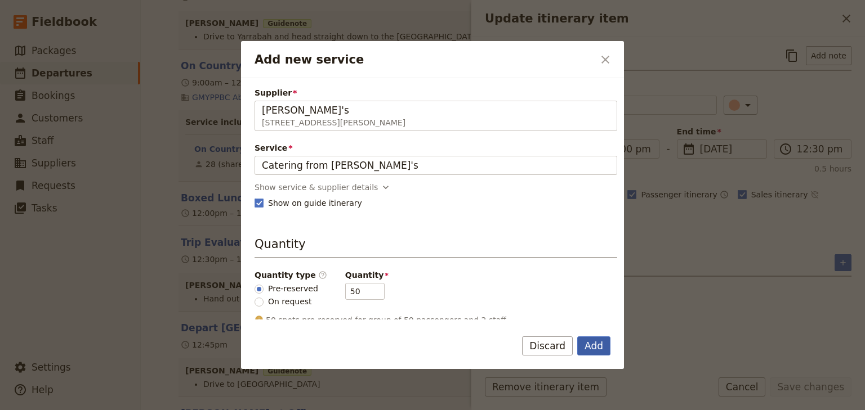
click at [592, 346] on button "Add" at bounding box center [593, 346] width 33 height 19
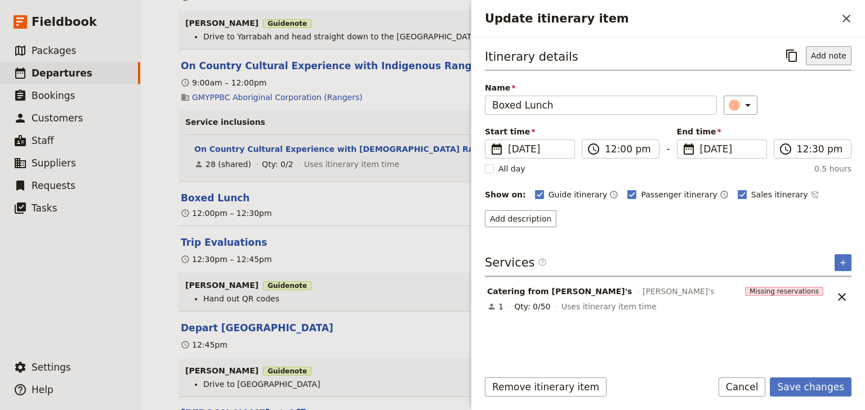
click at [822, 54] on button "Add note" at bounding box center [829, 55] width 46 height 19
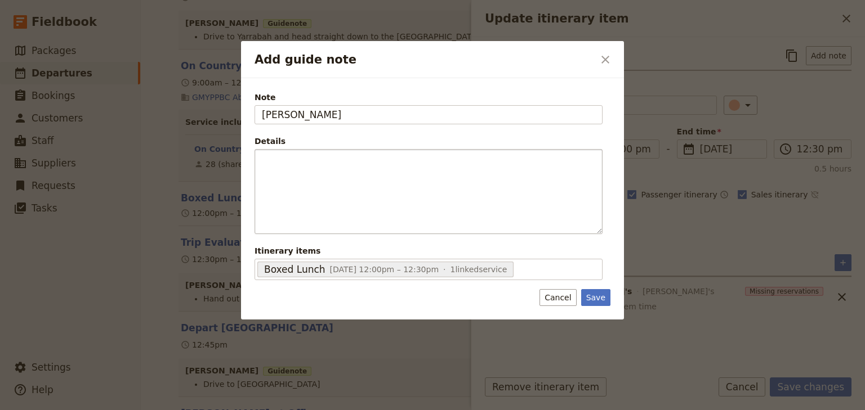
type input "[PERSON_NAME]"
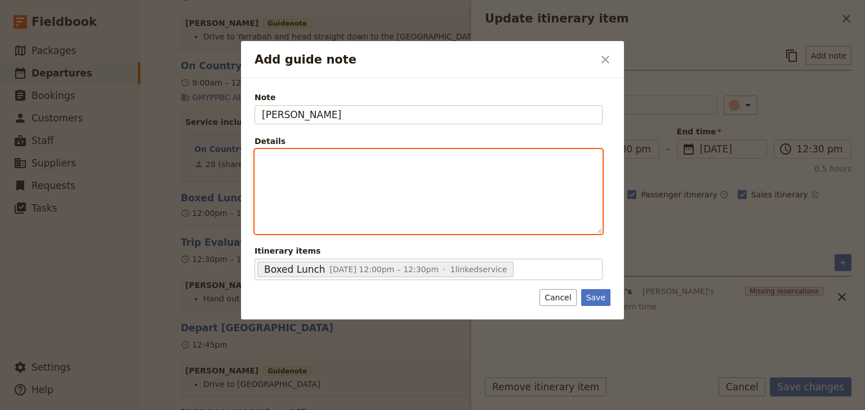
click at [290, 158] on p "Add guide note" at bounding box center [428, 159] width 333 height 11
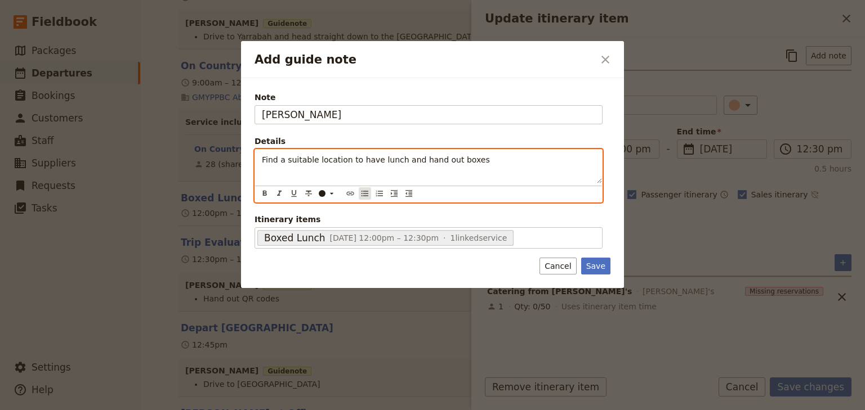
click at [363, 191] on icon "Bulleted list" at bounding box center [364, 194] width 7 height 6
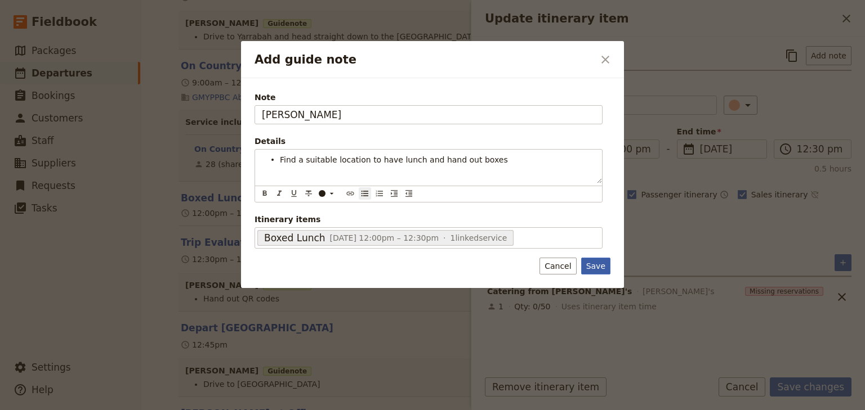
click at [593, 266] on div "Note [PERSON_NAME] Details Find a suitable location to have lunch and hand out …" at bounding box center [432, 183] width 383 height 210
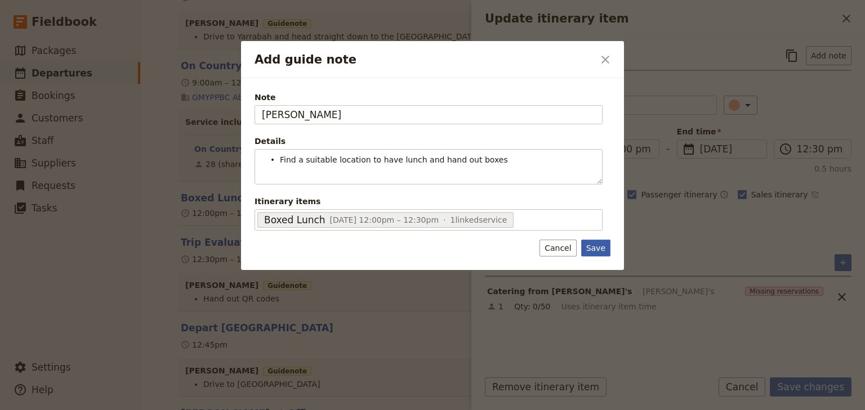
click at [598, 248] on button "Save" at bounding box center [595, 248] width 29 height 17
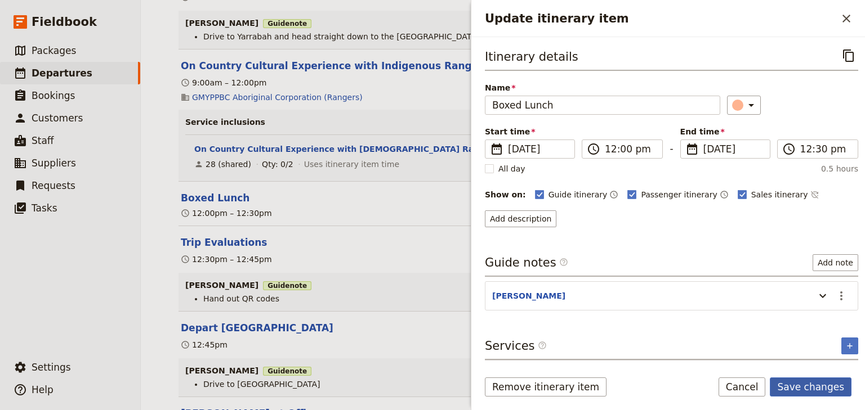
click at [806, 387] on button "Save changes" at bounding box center [811, 387] width 82 height 19
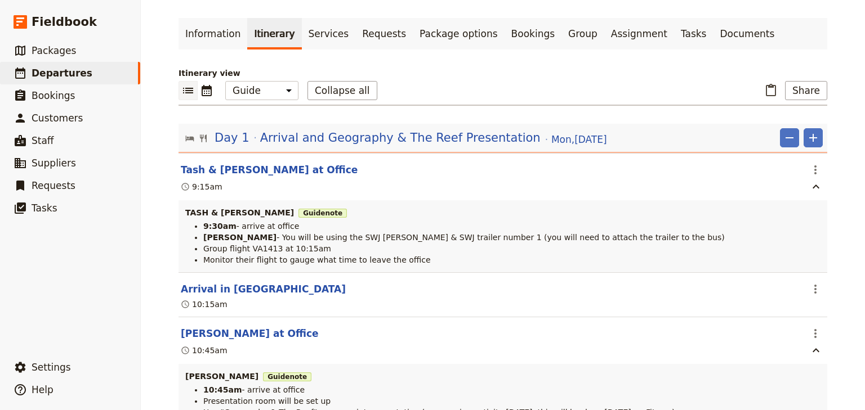
scroll to position [0, 0]
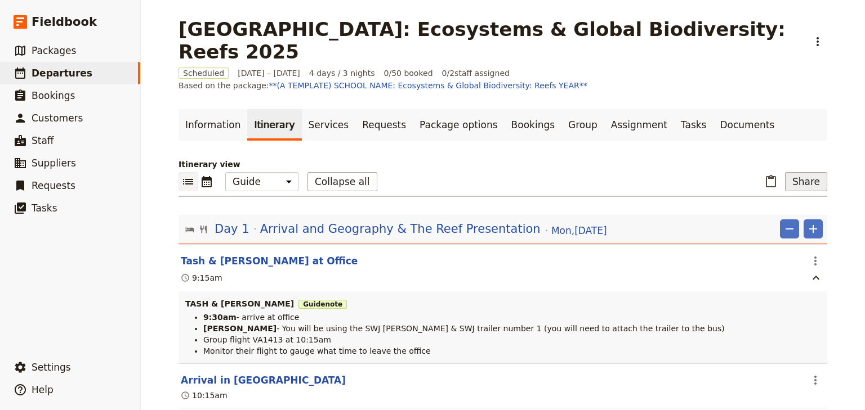
click at [798, 172] on button "Share" at bounding box center [806, 181] width 42 height 19
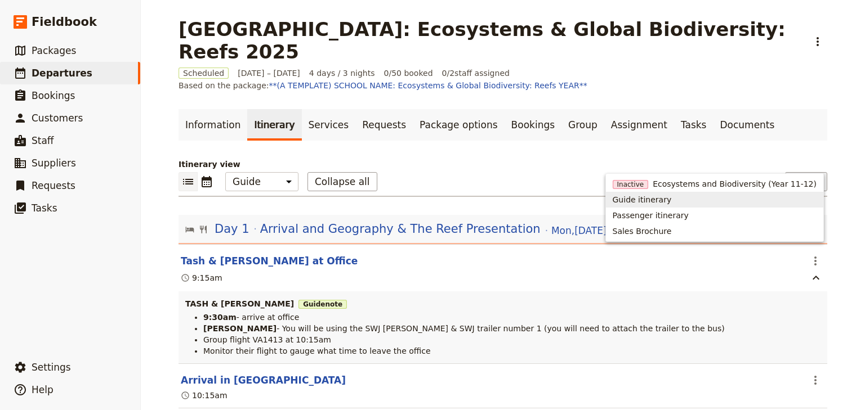
click at [672, 197] on span "Guide itinerary" at bounding box center [642, 199] width 59 height 11
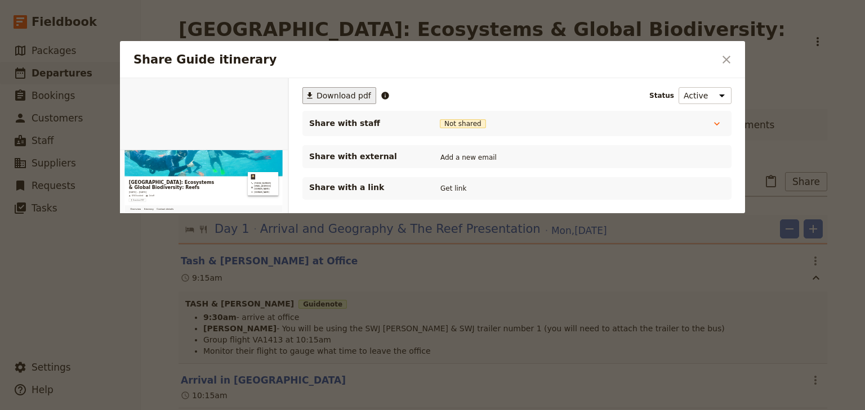
click at [346, 96] on span "Download pdf" at bounding box center [343, 95] width 55 height 11
click at [726, 57] on icon "Close dialog" at bounding box center [726, 60] width 14 height 14
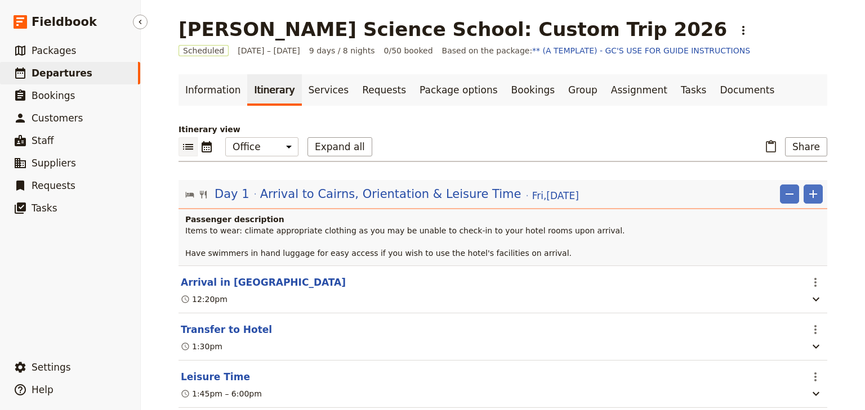
click at [74, 75] on span "Departures" at bounding box center [62, 73] width 61 height 11
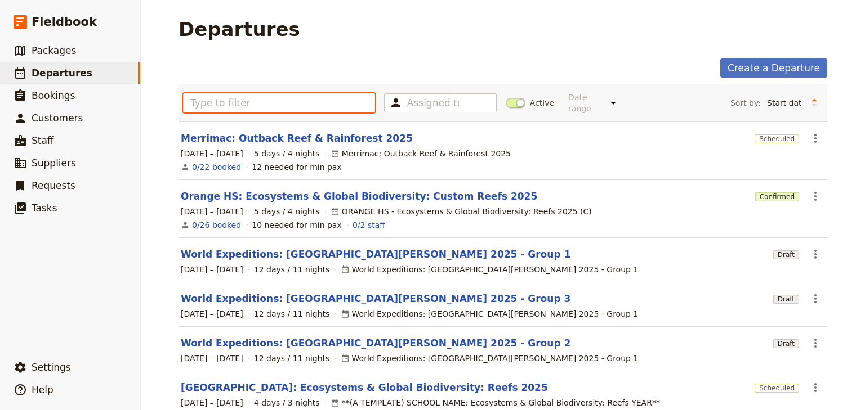
click at [211, 102] on input "text" at bounding box center [279, 102] width 192 height 19
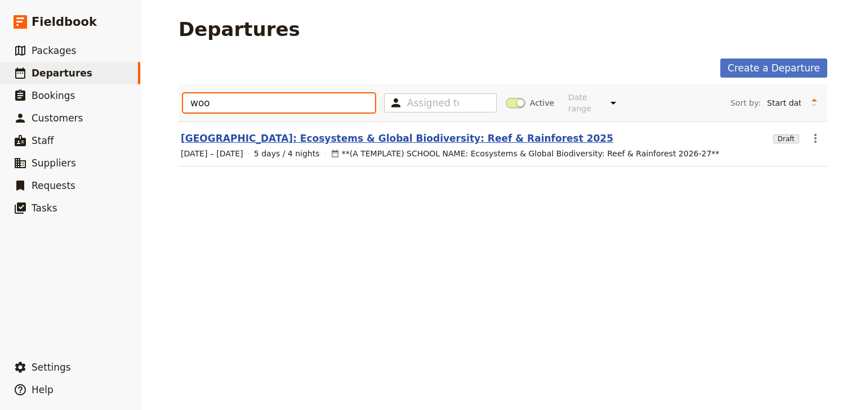
type input "woo"
click at [312, 132] on link "[GEOGRAPHIC_DATA]: Ecosystems & Global Biodiversity: Reef & Rainforest 2025" at bounding box center [397, 139] width 432 height 14
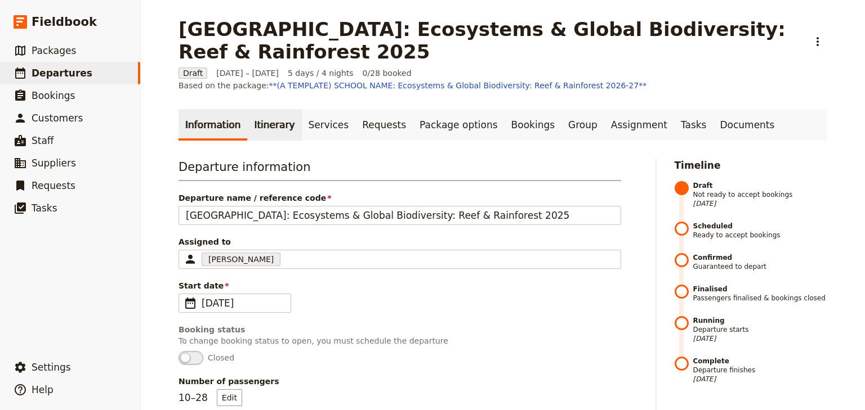
click at [266, 115] on link "Itinerary" at bounding box center [274, 125] width 54 height 32
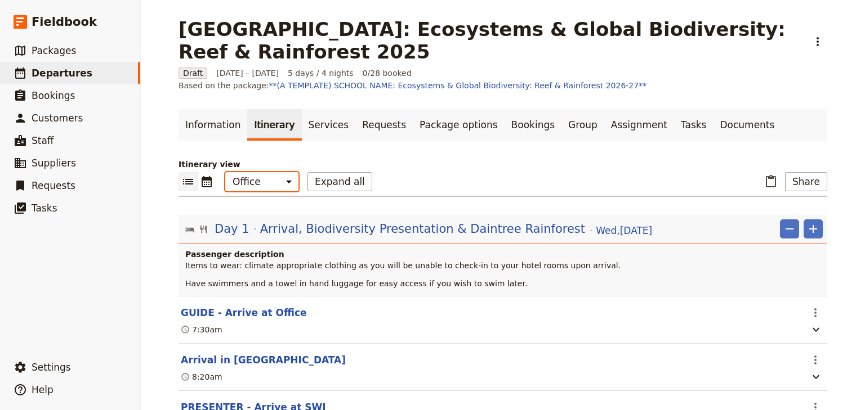
click at [262, 173] on select "Office Guide Passenger Sales" at bounding box center [261, 181] width 73 height 19
select select "PASSENGER"
click at [225, 172] on select "Office Guide Passenger Sales" at bounding box center [261, 181] width 73 height 19
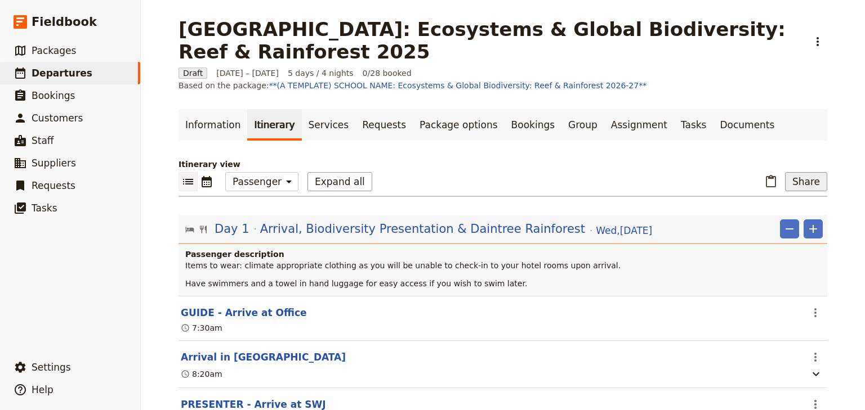
click at [544, 172] on button "Share" at bounding box center [806, 181] width 42 height 19
click at [544, 211] on span "Passenger itinerary" at bounding box center [778, 209] width 76 height 11
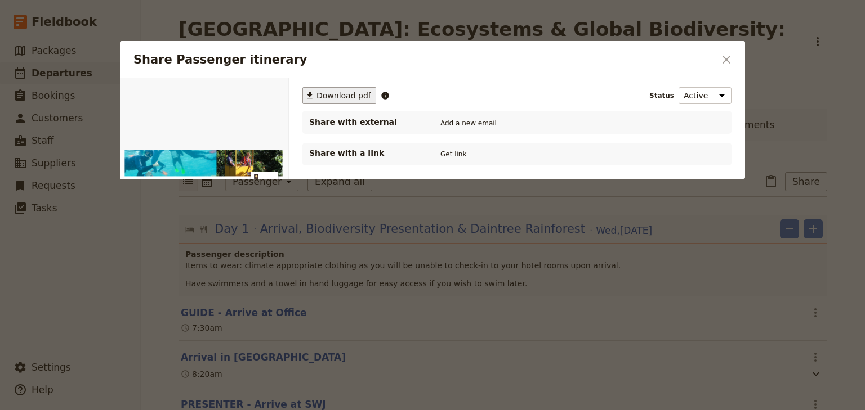
click at [342, 97] on span "Download pdf" at bounding box center [343, 95] width 55 height 11
click at [544, 56] on icon "Close dialog" at bounding box center [726, 60] width 14 height 14
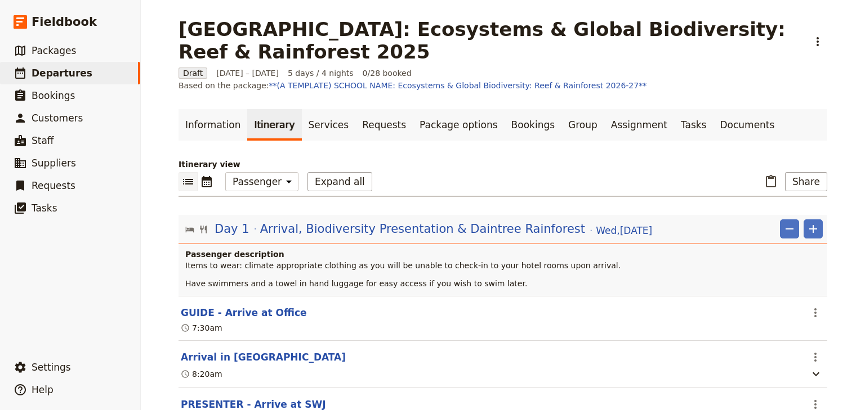
drag, startPoint x: 812, startPoint y: 298, endPoint x: 802, endPoint y: 310, distance: 15.6
click at [544, 309] on icon "Actions" at bounding box center [815, 313] width 2 height 9
click at [544, 320] on span "Edit this itinerary item" at bounding box center [759, 324] width 88 height 11
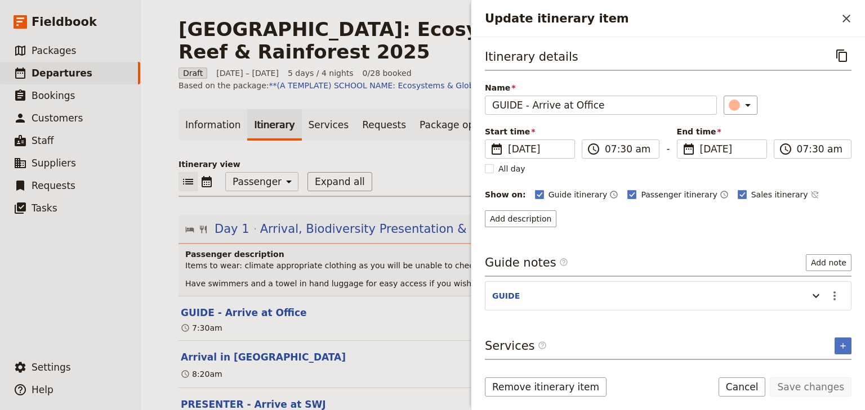
drag, startPoint x: 615, startPoint y: 192, endPoint x: 665, endPoint y: 199, distance: 50.6
click at [544, 192] on rect "Update itinerary item" at bounding box center [632, 194] width 8 height 8
click at [544, 189] on input "Passenger itinerary" at bounding box center [627, 189] width 1 height 1
checkbox input "false"
click at [544, 193] on polygon "Update itinerary item" at bounding box center [742, 194] width 6 height 6
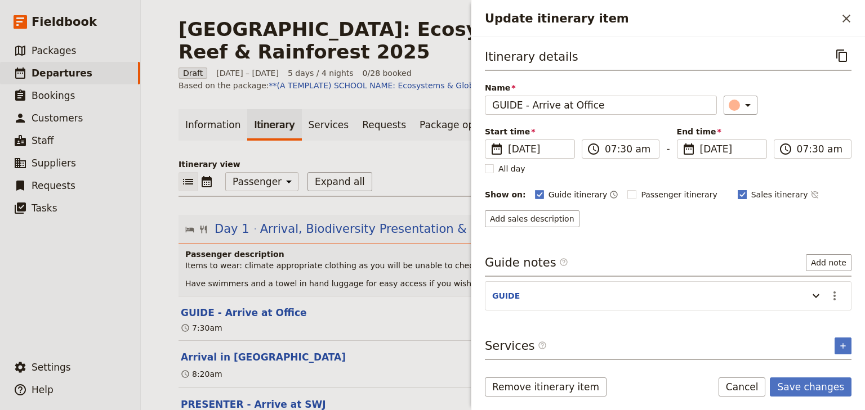
click at [544, 189] on input "Sales itinerary" at bounding box center [737, 189] width 1 height 1
checkbox input "false"
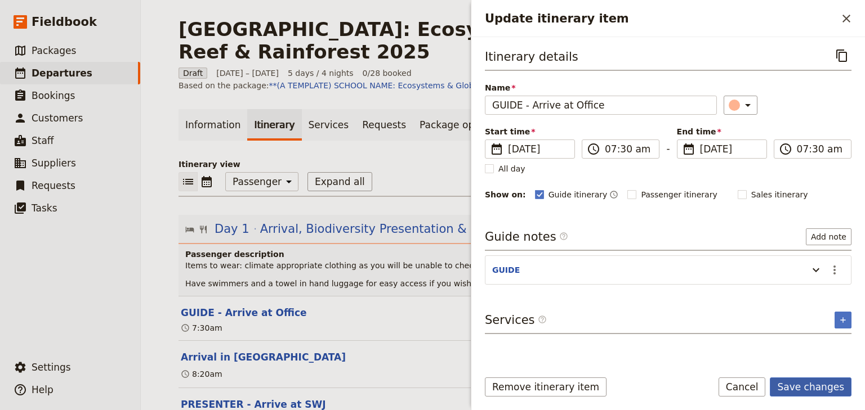
click at [544, 388] on button "Save changes" at bounding box center [811, 387] width 82 height 19
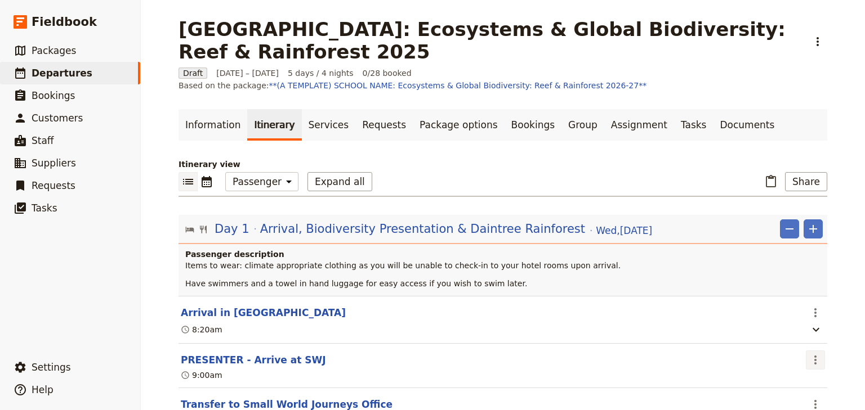
click at [544, 354] on icon "Actions" at bounding box center [815, 361] width 14 height 14
click at [544, 373] on span "Edit this itinerary item" at bounding box center [759, 371] width 88 height 11
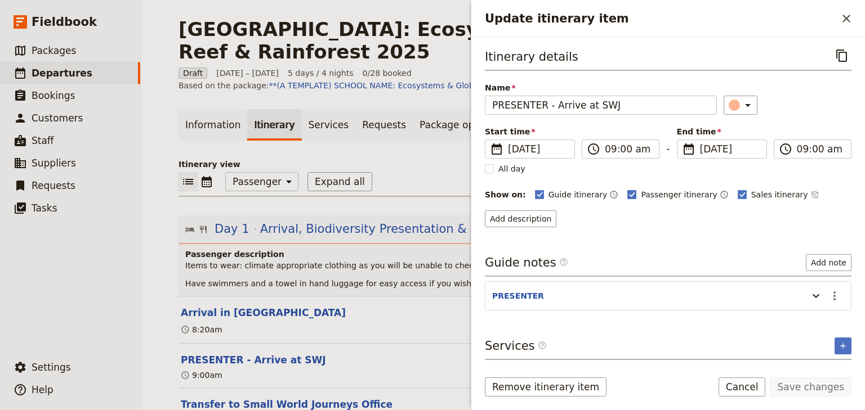
click at [544, 193] on rect "Update itinerary item" at bounding box center [632, 194] width 8 height 8
click at [544, 189] on input "Passenger itinerary" at bounding box center [627, 189] width 1 height 1
checkbox input "false"
click at [544, 193] on rect "Update itinerary item" at bounding box center [741, 194] width 8 height 8
click at [544, 189] on input "Sales itinerary" at bounding box center [737, 189] width 1 height 1
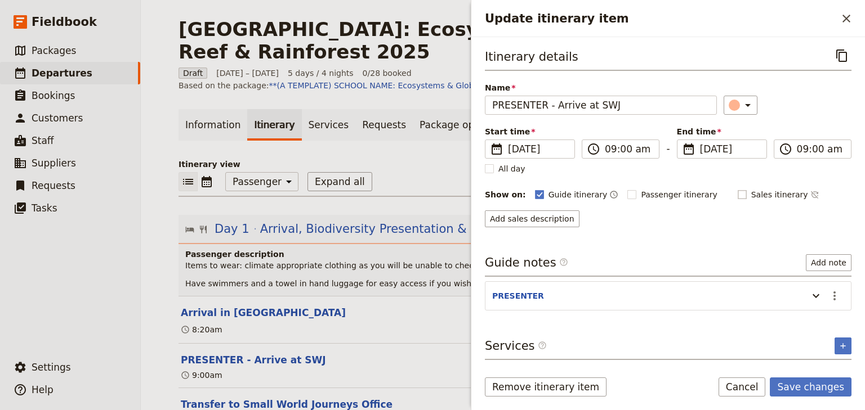
checkbox input "false"
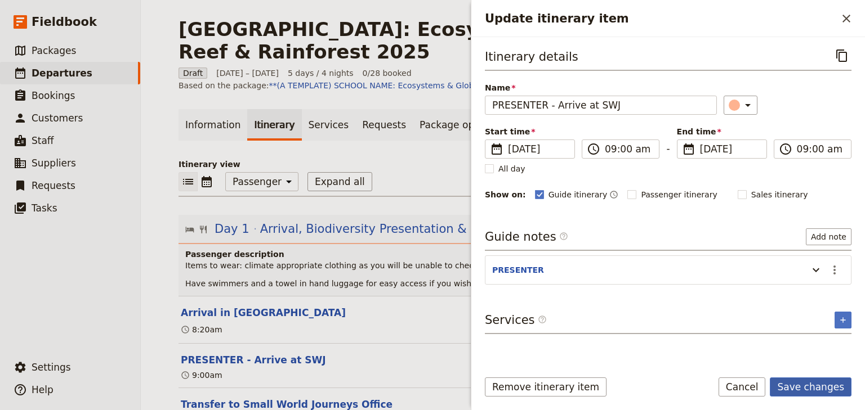
click at [544, 387] on button "Save changes" at bounding box center [811, 387] width 82 height 19
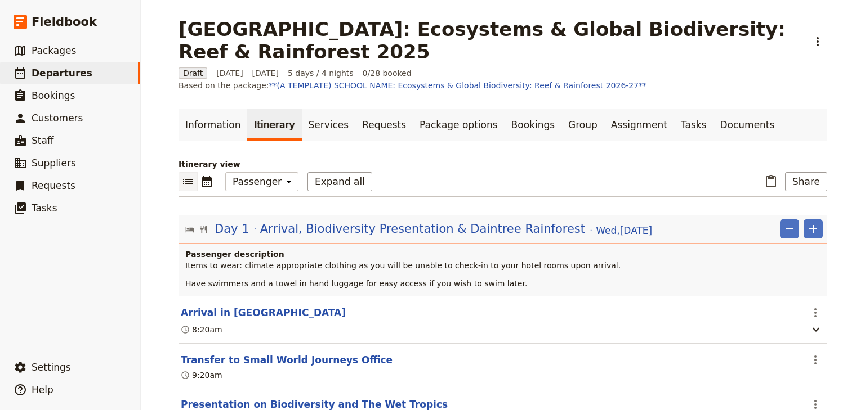
click at [544, 110] on div "Woonona High School: Ecosystems & Global Biodiversity: Reef & Rainforest 2025 ​…" at bounding box center [503, 205] width 724 height 410
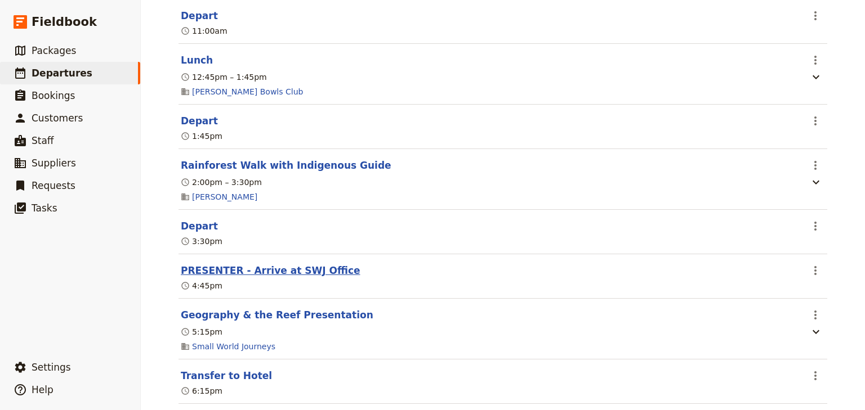
scroll to position [1126, 0]
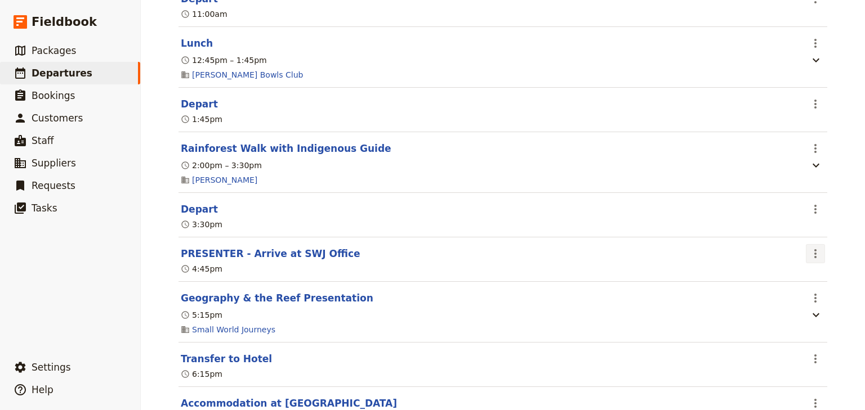
click at [544, 253] on icon "Actions" at bounding box center [815, 254] width 14 height 14
click at [544, 275] on span "Edit this itinerary item" at bounding box center [759, 274] width 88 height 11
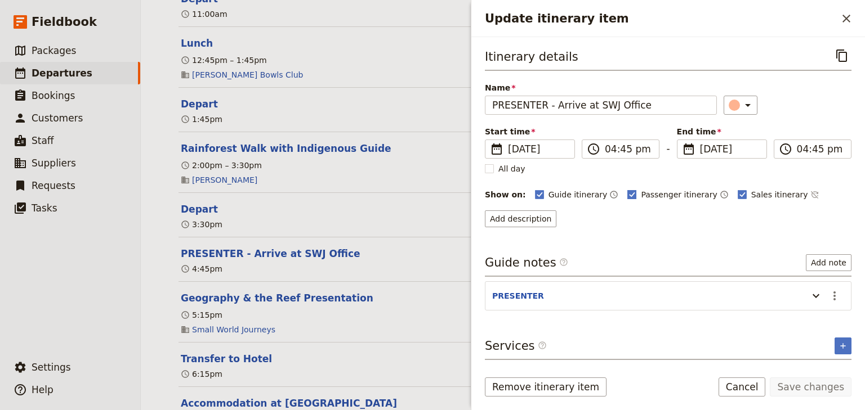
drag, startPoint x: 615, startPoint y: 193, endPoint x: 680, endPoint y: 194, distance: 64.8
click at [544, 193] on icon "Update itinerary item" at bounding box center [631, 194] width 9 height 9
click at [544, 189] on input "Passenger itinerary" at bounding box center [627, 189] width 1 height 1
checkbox input "false"
click at [544, 193] on polygon "Update itinerary item" at bounding box center [742, 194] width 6 height 6
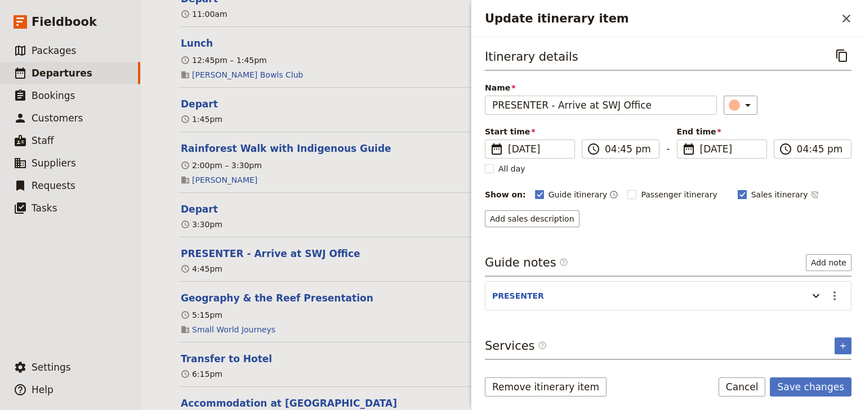
click at [544, 189] on input "Sales itinerary" at bounding box center [737, 189] width 1 height 1
checkbox input "false"
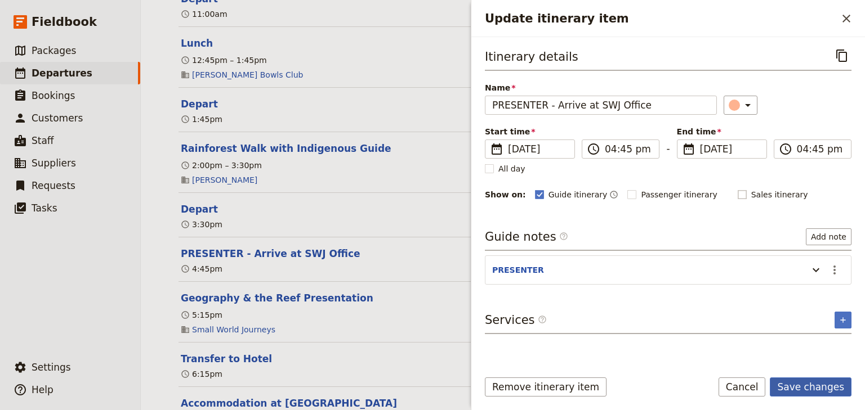
click at [544, 385] on button "Save changes" at bounding box center [811, 387] width 82 height 19
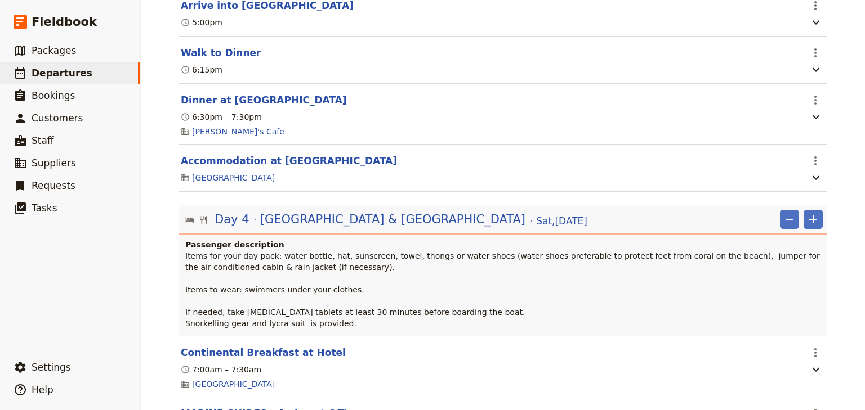
scroll to position [2432, 0]
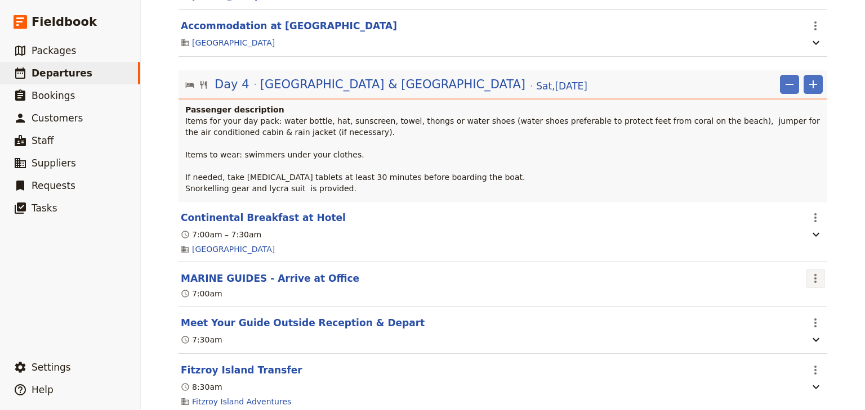
click at [544, 276] on icon "Actions" at bounding box center [815, 279] width 14 height 14
click at [544, 301] on span "Edit this itinerary item" at bounding box center [759, 299] width 88 height 11
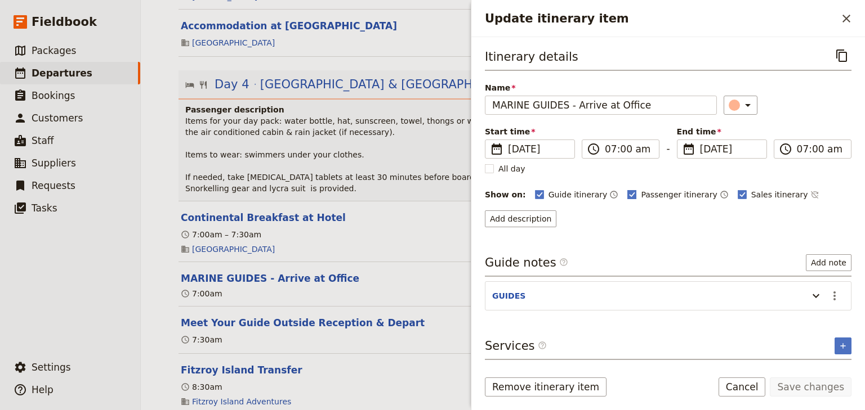
drag, startPoint x: 619, startPoint y: 193, endPoint x: 656, endPoint y: 198, distance: 37.5
click at [544, 193] on rect "Update itinerary item" at bounding box center [632, 194] width 8 height 8
click at [544, 189] on input "Passenger itinerary" at bounding box center [627, 189] width 1 height 1
checkbox input "false"
click at [544, 193] on rect "Update itinerary item" at bounding box center [741, 194] width 8 height 8
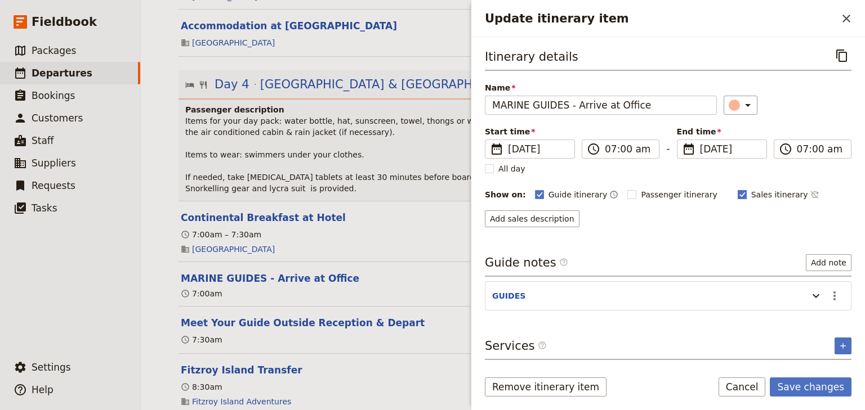
click at [544, 189] on input "Sales itinerary" at bounding box center [737, 189] width 1 height 1
checkbox input "false"
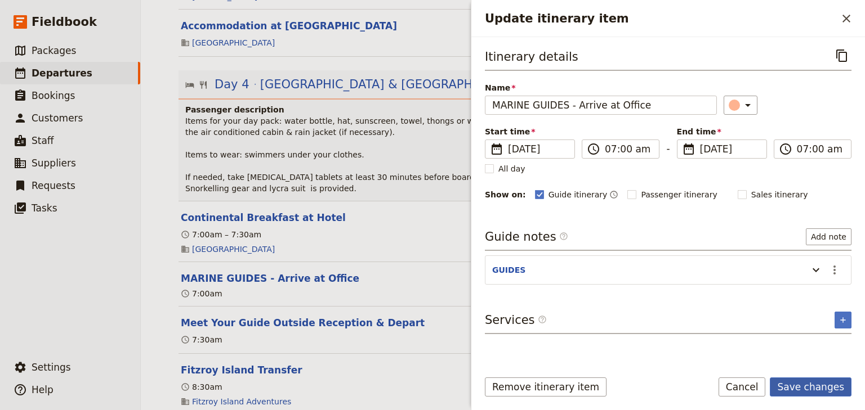
click at [544, 385] on button "Save changes" at bounding box center [811, 387] width 82 height 19
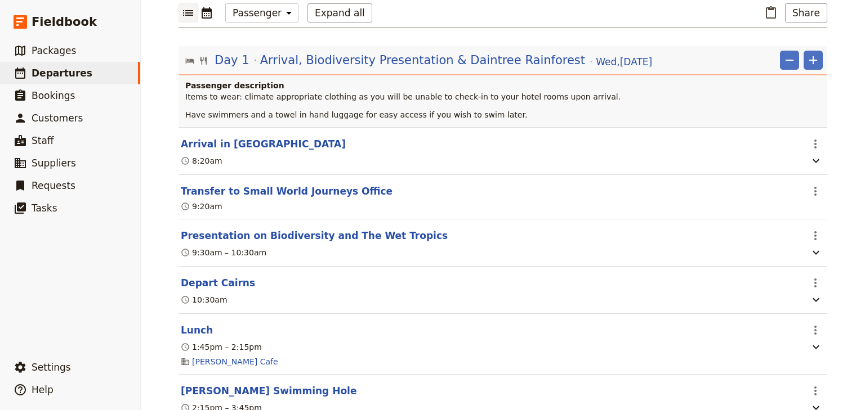
scroll to position [0, 0]
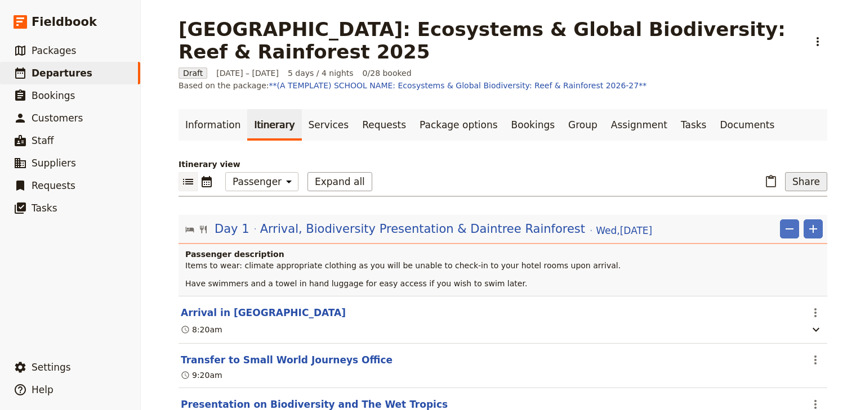
click at [544, 172] on button "Share" at bounding box center [806, 181] width 42 height 19
click at [544, 211] on span "Passenger itinerary" at bounding box center [778, 209] width 76 height 11
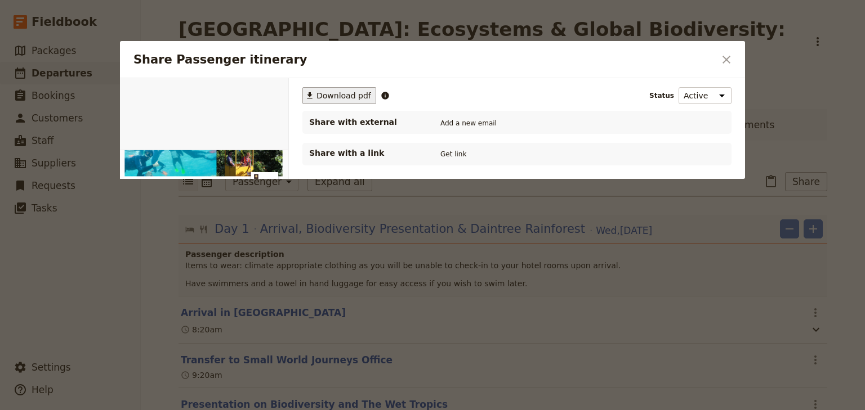
click at [341, 91] on span "Download pdf" at bounding box center [343, 95] width 55 height 11
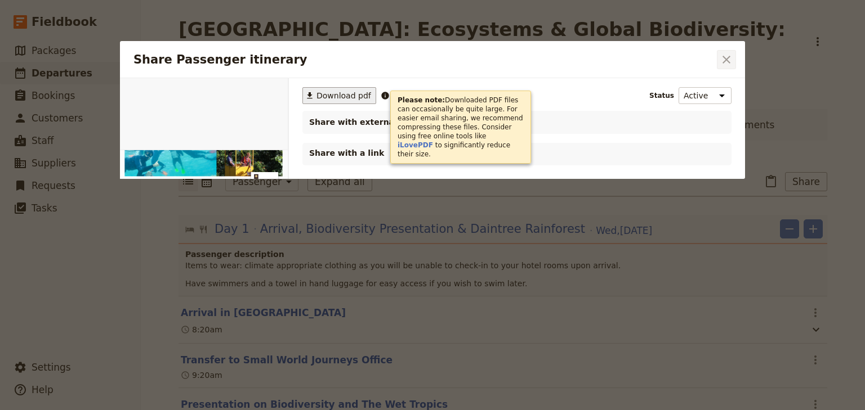
click at [544, 59] on icon "Close dialog" at bounding box center [726, 60] width 8 height 8
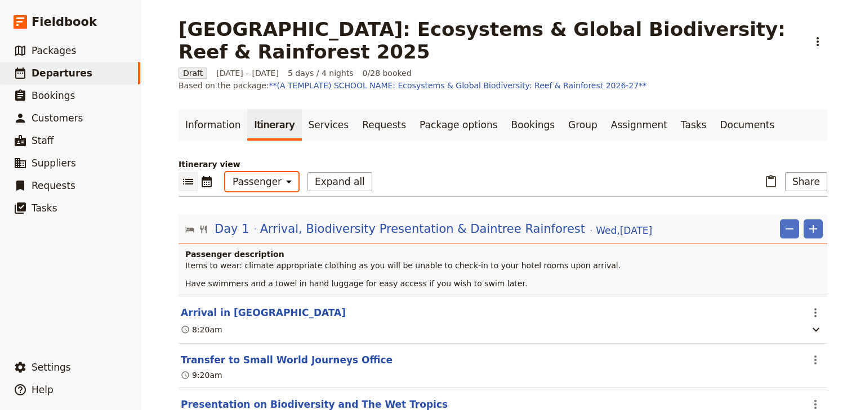
click at [274, 172] on select "Office Guide Passenger Sales" at bounding box center [261, 181] width 73 height 19
select select "STAFF"
click at [225, 172] on select "Office Guide Passenger Sales" at bounding box center [261, 181] width 73 height 19
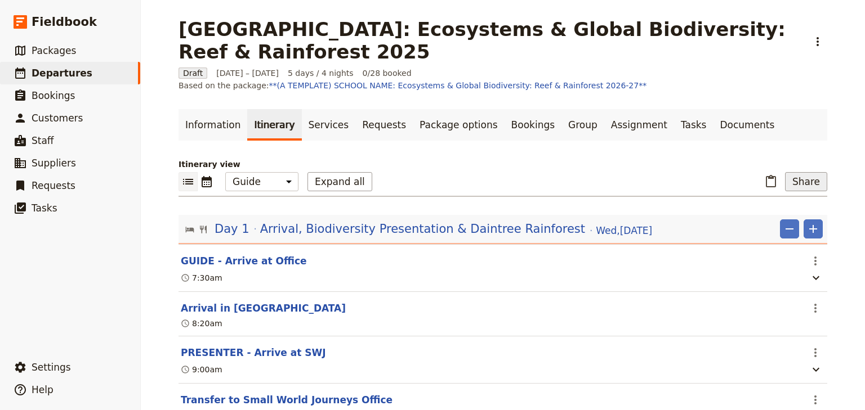
click at [544, 173] on button "Share" at bounding box center [806, 181] width 42 height 19
click at [544, 194] on span "Guide itinerary" at bounding box center [769, 194] width 59 height 11
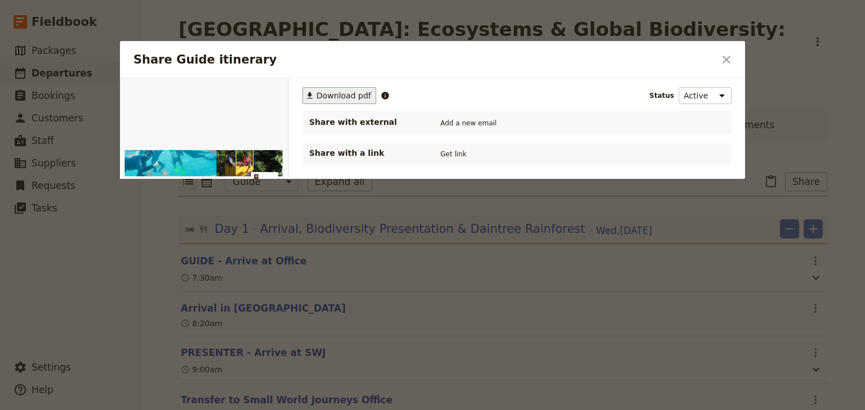
click at [336, 96] on span "Download pdf" at bounding box center [343, 95] width 55 height 11
click at [544, 57] on icon "Close dialog" at bounding box center [726, 60] width 8 height 8
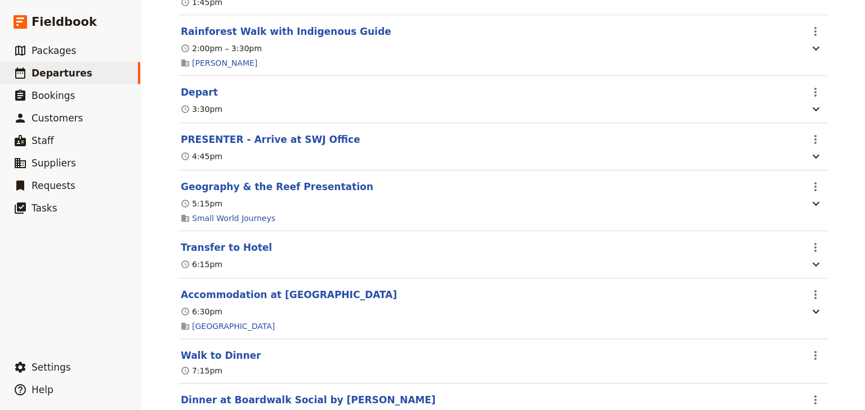
scroll to position [1058, 0]
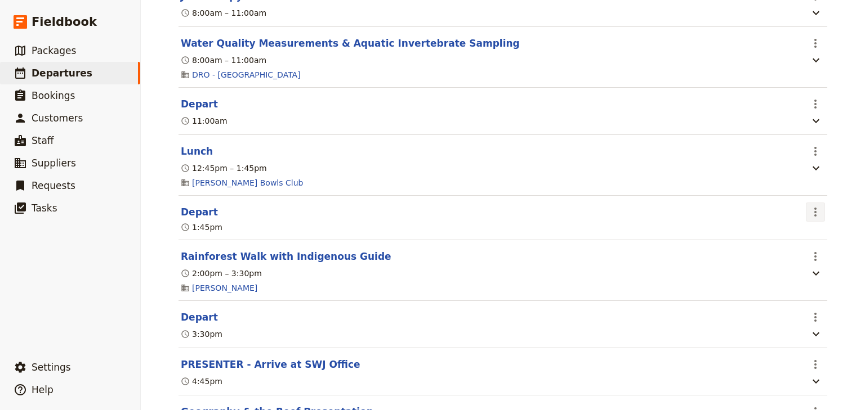
click at [544, 207] on icon "Actions" at bounding box center [815, 212] width 14 height 14
click at [544, 227] on span "Edit this itinerary item" at bounding box center [759, 232] width 88 height 11
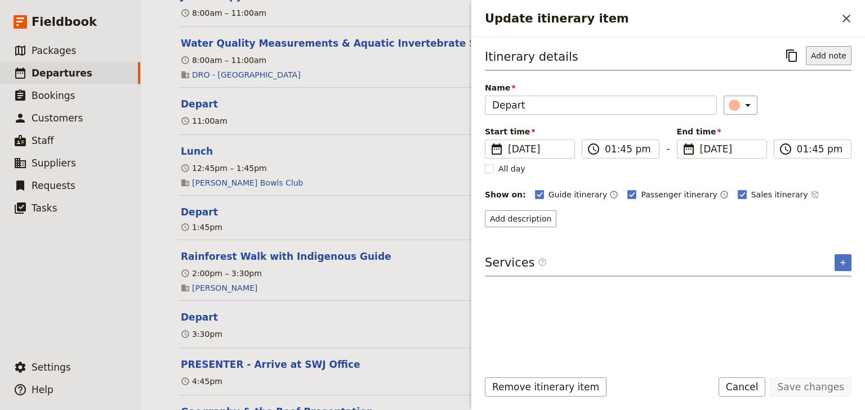
click at [544, 56] on button "Add note" at bounding box center [829, 55] width 46 height 19
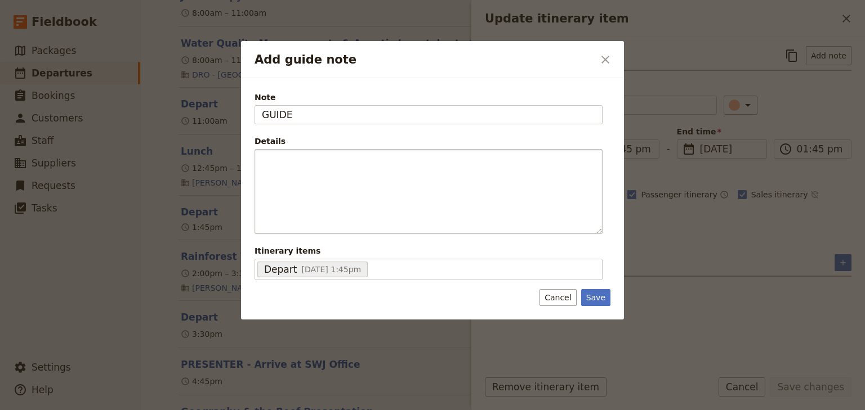
type input "GUIDE"
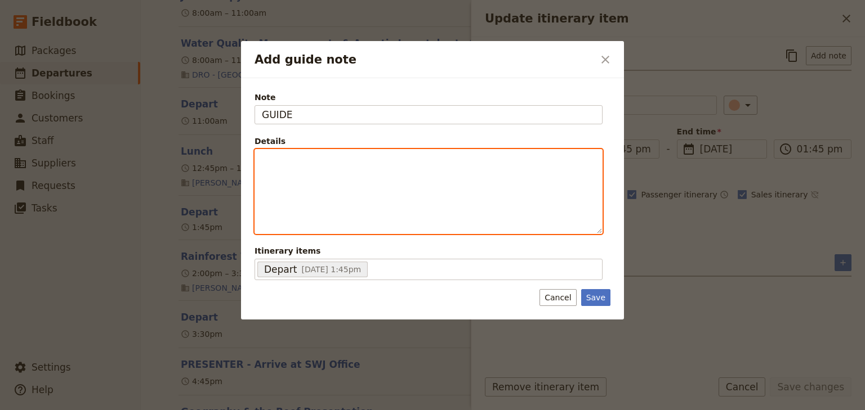
click at [316, 164] on p "Add guide note" at bounding box center [428, 159] width 333 height 11
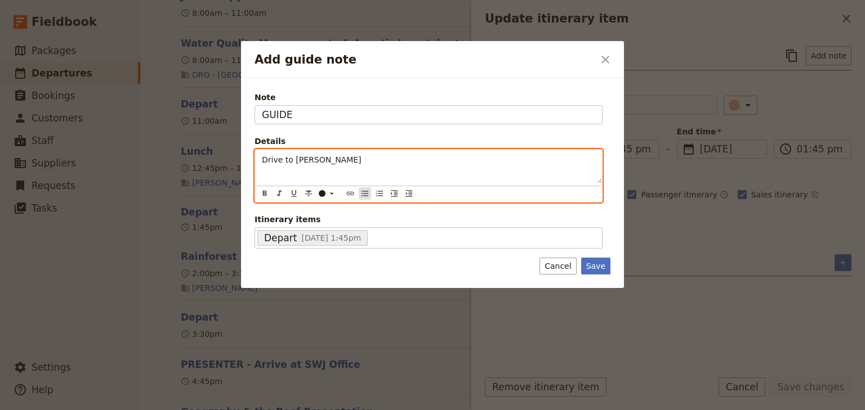
click at [363, 195] on icon "Bulleted list" at bounding box center [364, 193] width 9 height 9
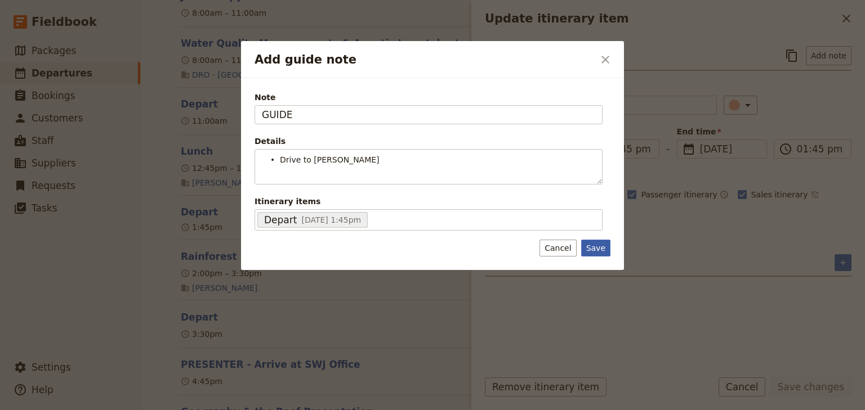
click at [544, 263] on div "Note GUIDE Details Drive to Mossman Gorge ​ ​ ​ ​ ​ ​ ​ ​ ​ ​ Drive to Mossman …" at bounding box center [432, 174] width 383 height 192
click at [544, 245] on button "Save" at bounding box center [595, 248] width 29 height 17
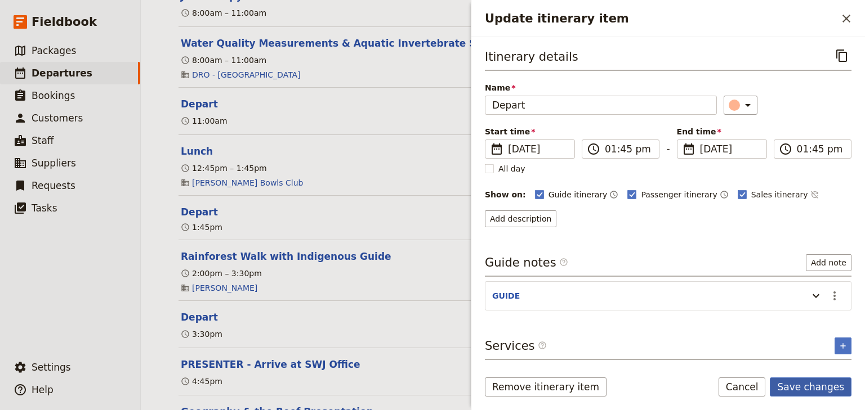
click at [544, 388] on button "Save changes" at bounding box center [811, 387] width 82 height 19
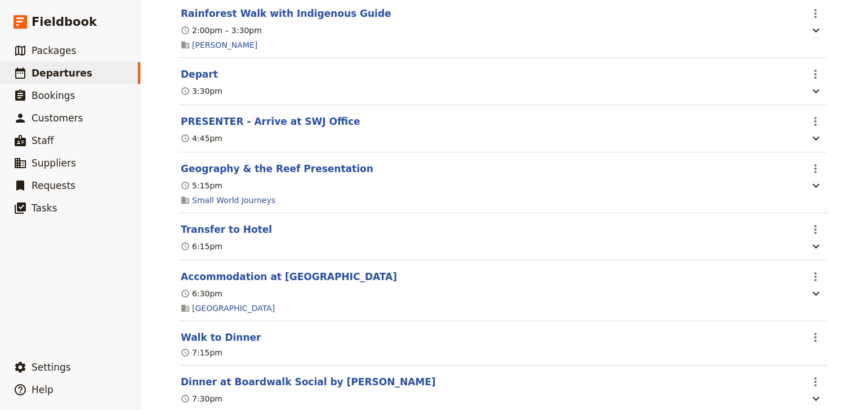
scroll to position [1238, 0]
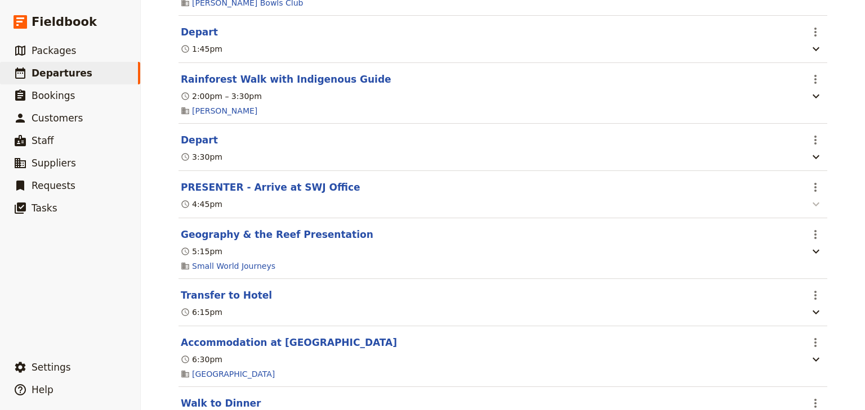
click at [544, 205] on icon "button" at bounding box center [816, 205] width 14 height 14
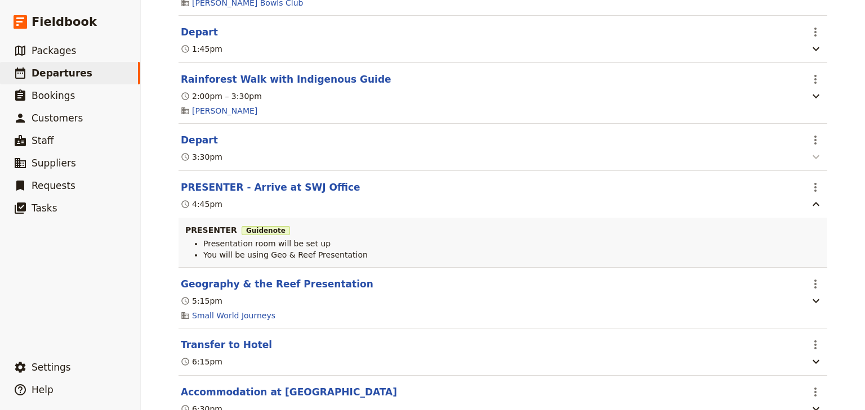
click at [544, 152] on icon "button" at bounding box center [816, 157] width 14 height 14
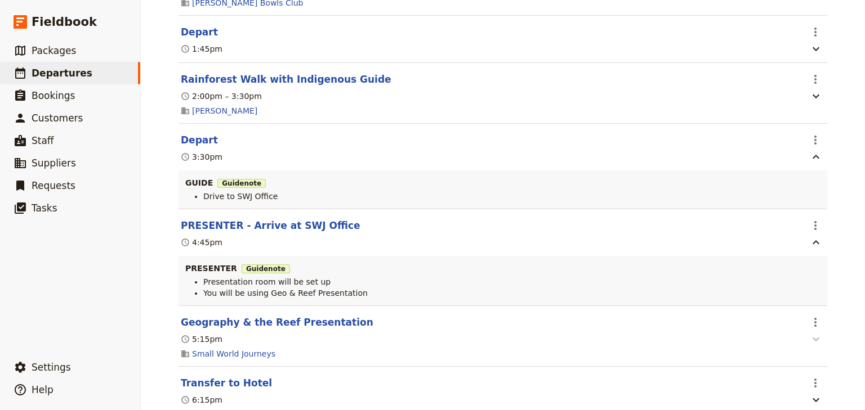
click at [544, 340] on icon "button" at bounding box center [815, 340] width 7 height 4
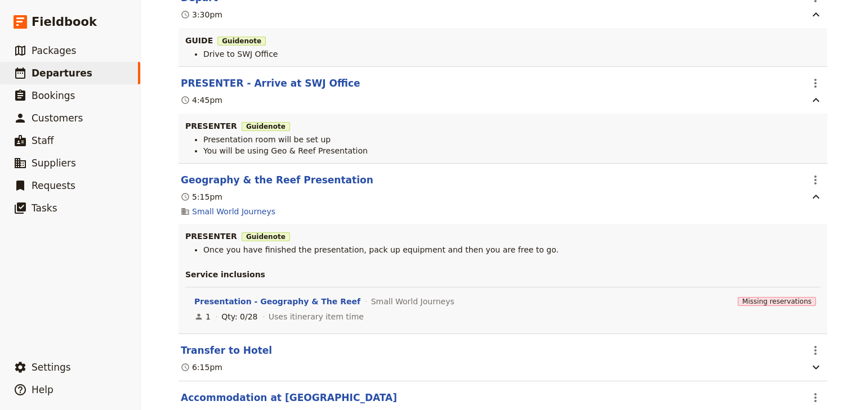
scroll to position [1328, 0]
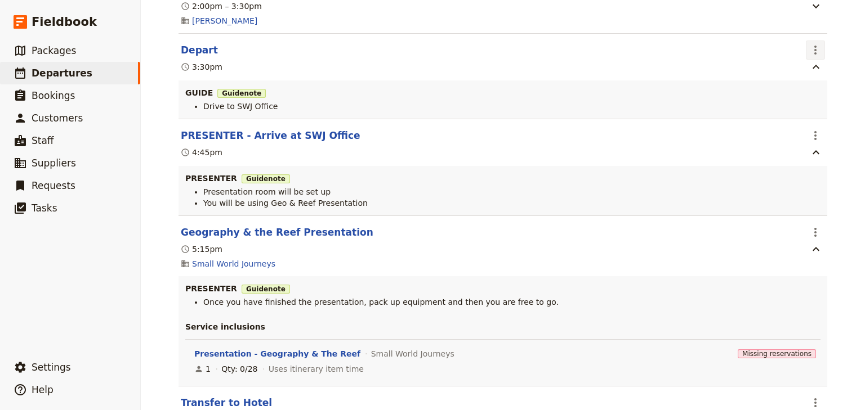
click at [544, 49] on icon "Actions" at bounding box center [815, 50] width 2 height 9
click at [544, 72] on span "Edit this itinerary item" at bounding box center [759, 72] width 88 height 11
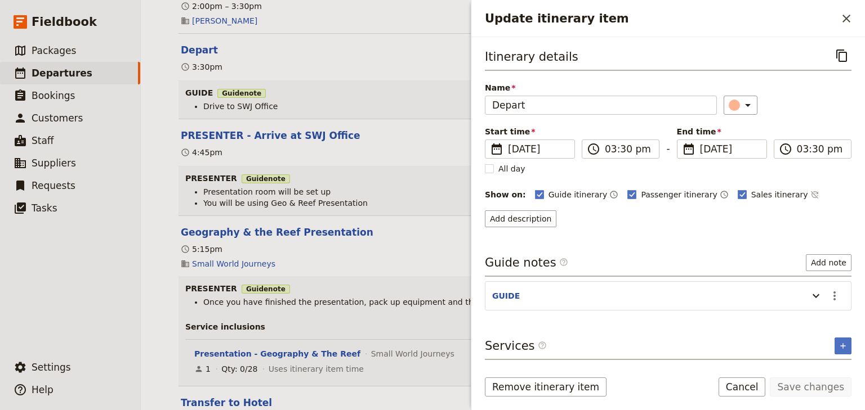
click at [544, 303] on section "GUIDE ​" at bounding box center [668, 295] width 366 height 29
click at [544, 295] on icon "Actions" at bounding box center [835, 296] width 14 height 14
click at [544, 314] on span "Edit note" at bounding box center [801, 317] width 35 height 11
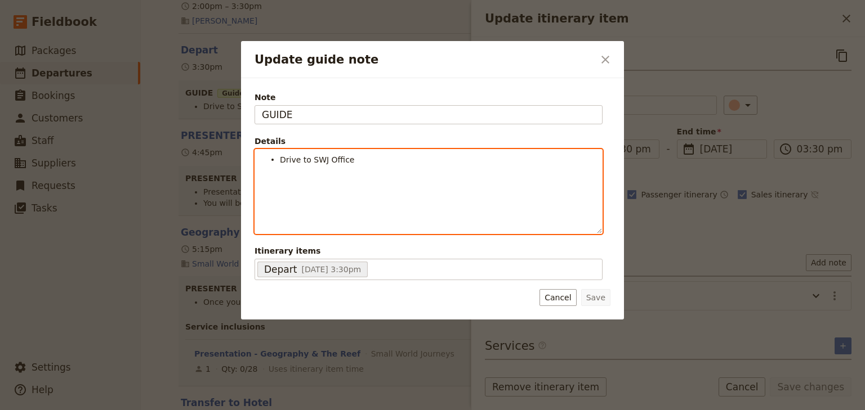
click at [370, 162] on li "Drive to SWJ Office" at bounding box center [437, 159] width 315 height 11
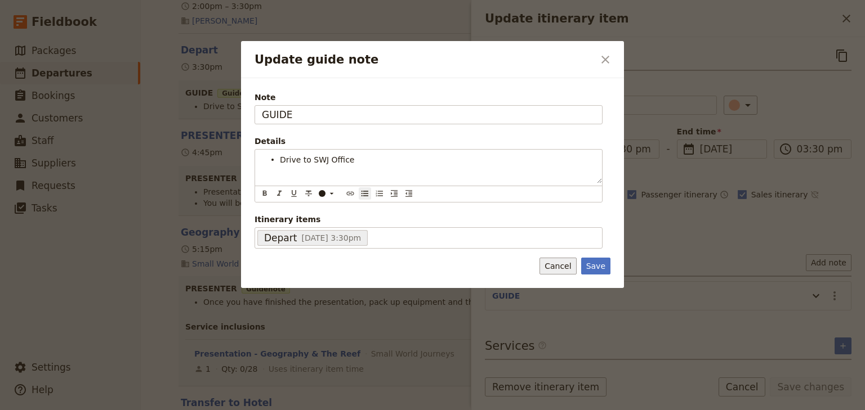
click at [544, 266] on div "Note GUIDE Details Drive to SWJ Office ​ ​ ​ ​ ​ ​ ​ ​ ​ ​ Drive to SWJ Office …" at bounding box center [432, 183] width 383 height 210
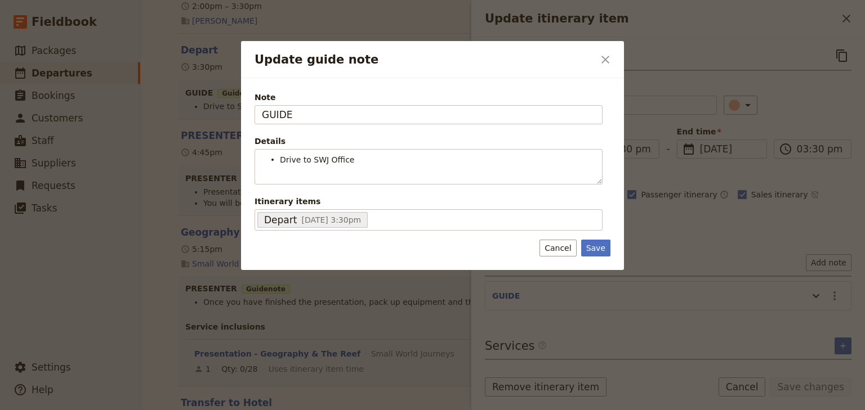
click at [544, 20] on div at bounding box center [432, 205] width 865 height 410
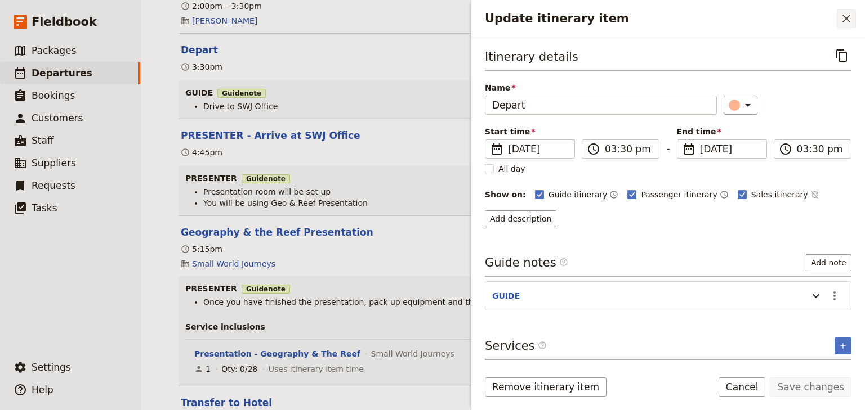
click at [544, 16] on icon "Close drawer" at bounding box center [846, 19] width 8 height 8
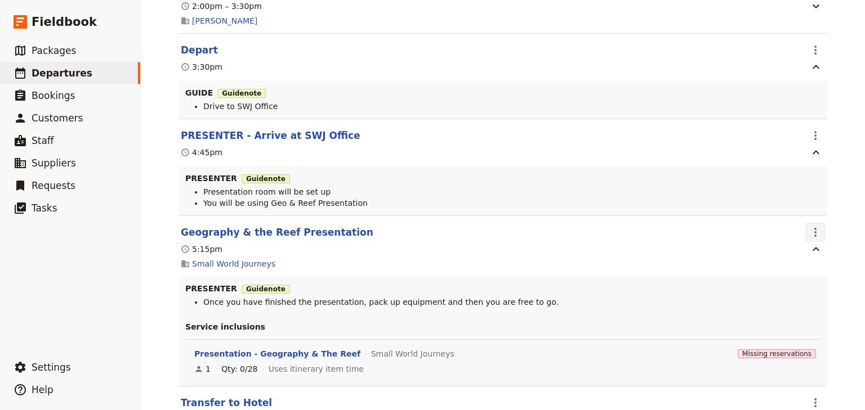
click at [544, 231] on icon "Actions" at bounding box center [815, 232] width 2 height 9
click at [544, 252] on span "Edit this itinerary item" at bounding box center [759, 256] width 88 height 11
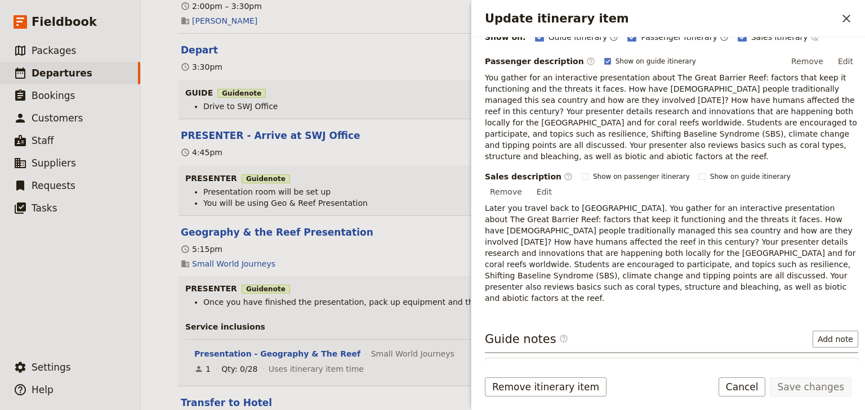
scroll to position [236, 0]
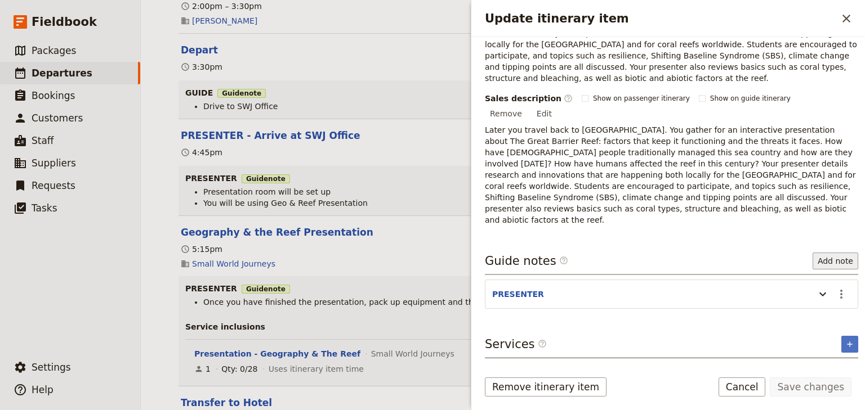
click at [544, 253] on button "Add note" at bounding box center [835, 261] width 46 height 17
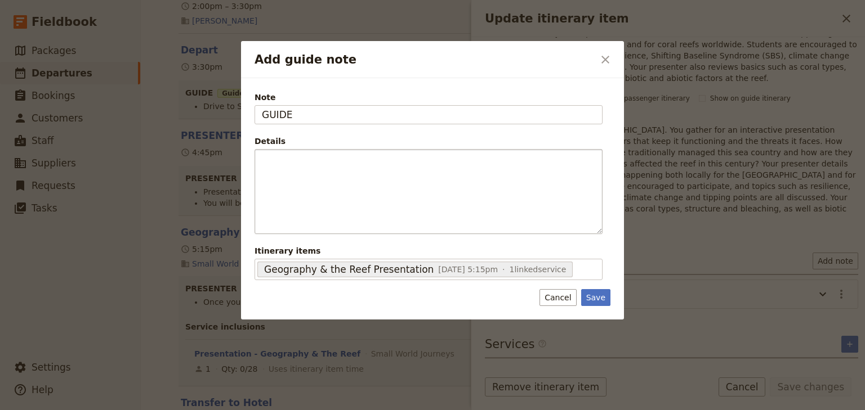
type input "GUIDE"
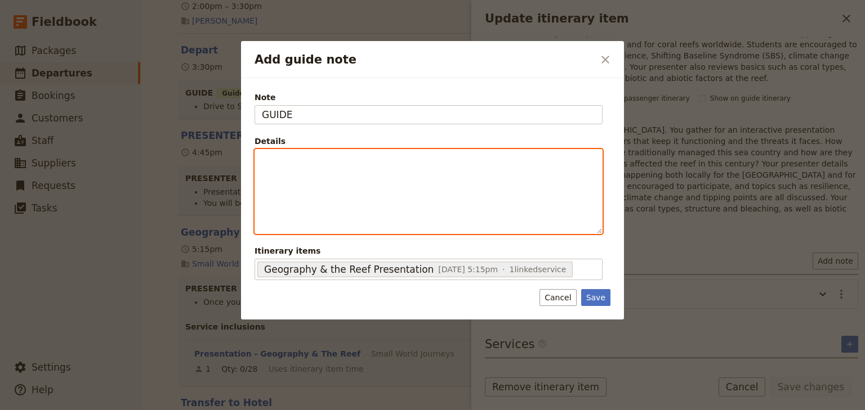
click at [345, 160] on p "Add guide note" at bounding box center [428, 159] width 333 height 11
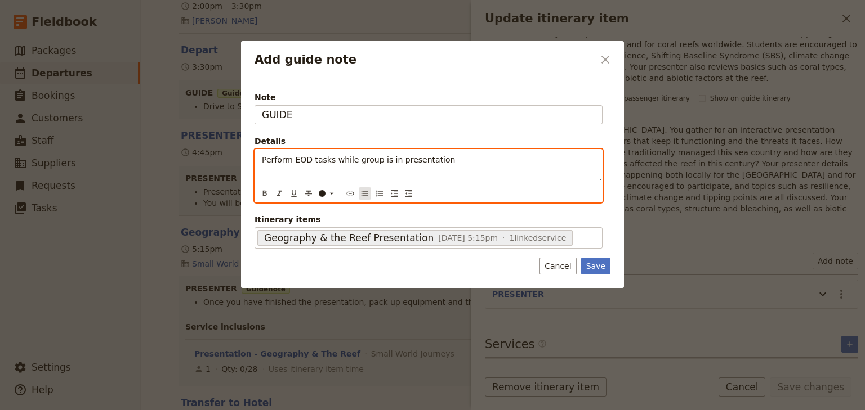
click at [365, 195] on icon "Bulleted list" at bounding box center [364, 194] width 7 height 6
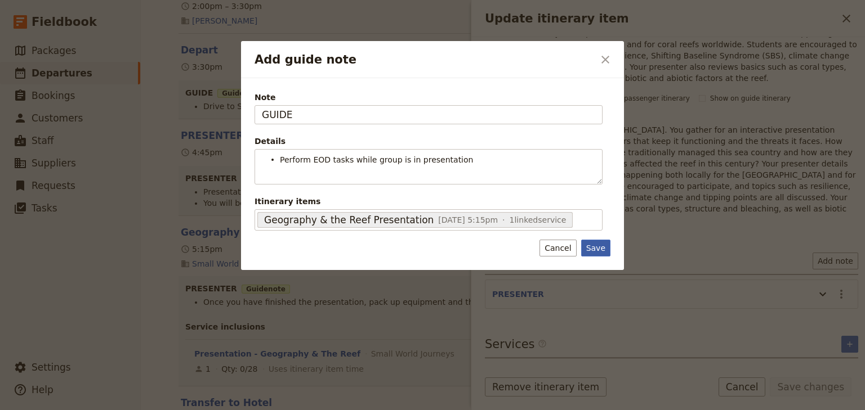
click at [544, 265] on div "Note GUIDE Details Perform EOD tasks while group is in presentation ​ ​ ​ ​ ​ ​…" at bounding box center [432, 174] width 383 height 192
click at [544, 245] on button "Save" at bounding box center [595, 248] width 29 height 17
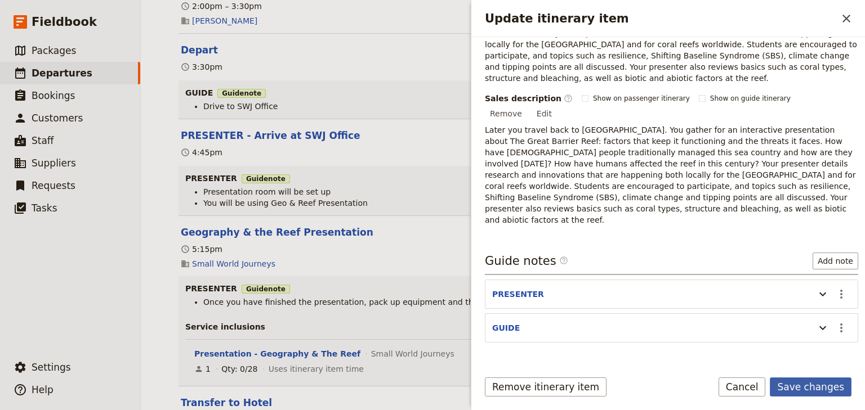
click at [544, 385] on button "Save changes" at bounding box center [811, 387] width 82 height 19
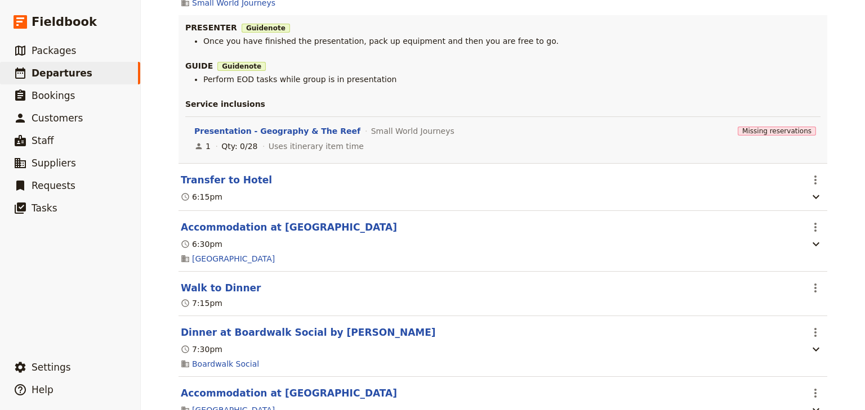
scroll to position [1598, 0]
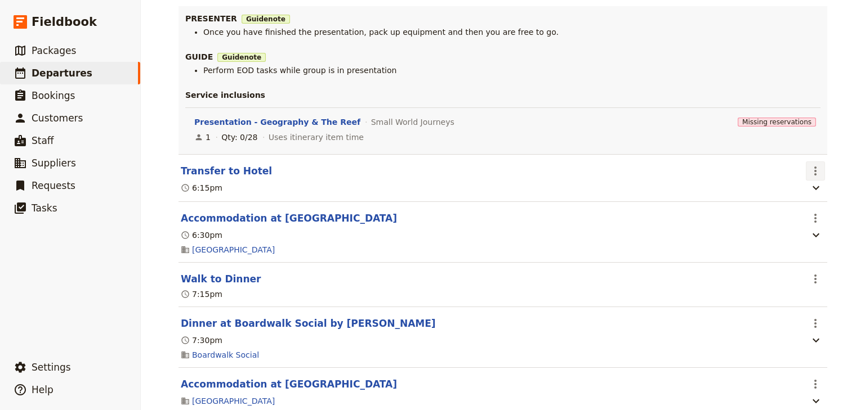
click at [544, 174] on icon "Actions" at bounding box center [815, 171] width 2 height 9
click at [544, 194] on span "Edit this itinerary item" at bounding box center [759, 195] width 88 height 11
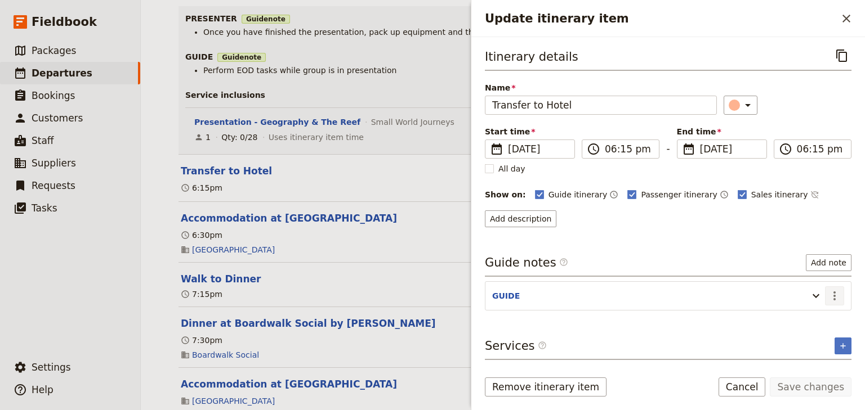
click at [544, 295] on icon "Actions" at bounding box center [835, 296] width 14 height 14
click at [544, 320] on span "Edit note" at bounding box center [801, 317] width 35 height 11
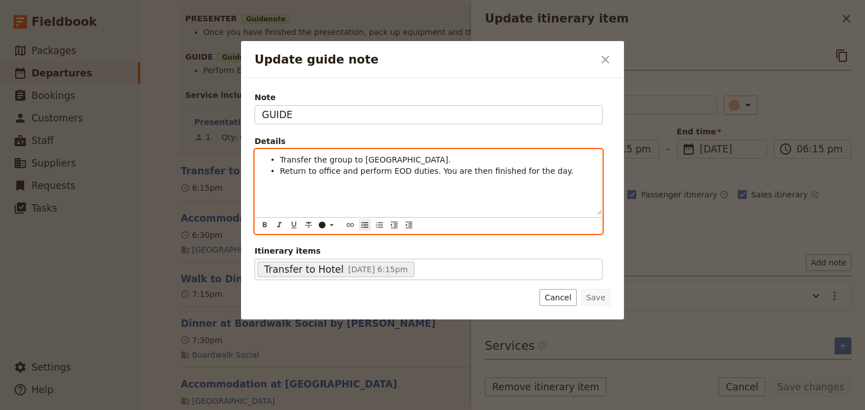
click at [376, 171] on span "Return to office and perform EOD duties. You are then finished for the day." at bounding box center [426, 171] width 293 height 9
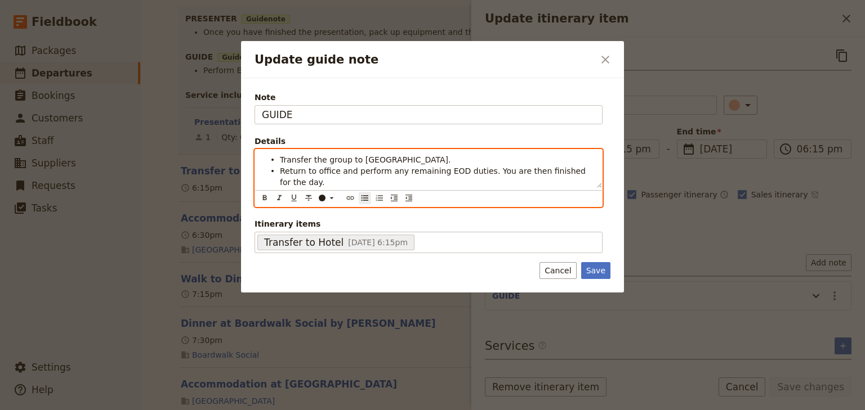
click at [476, 171] on span "Return to office and perform any remaining EOD duties. You are then finished fo…" at bounding box center [434, 177] width 308 height 20
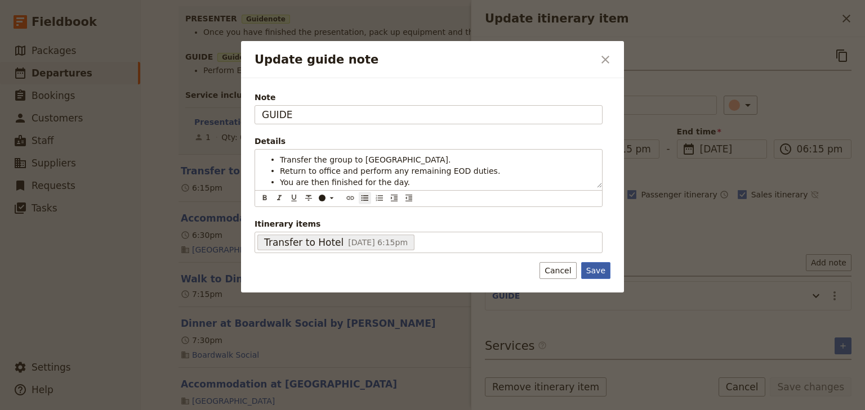
click at [544, 268] on button "Save" at bounding box center [595, 270] width 29 height 17
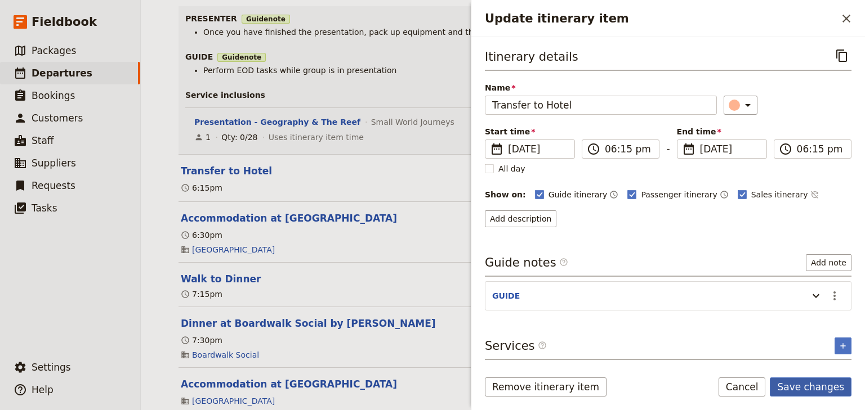
click at [544, 389] on button "Save changes" at bounding box center [811, 387] width 82 height 19
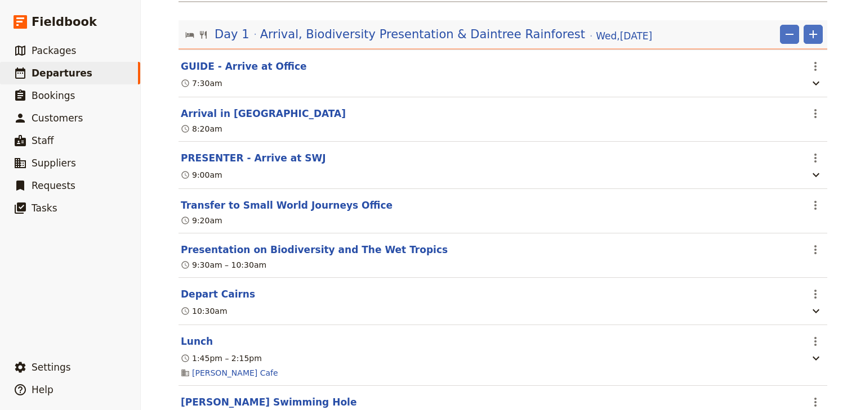
scroll to position [0, 0]
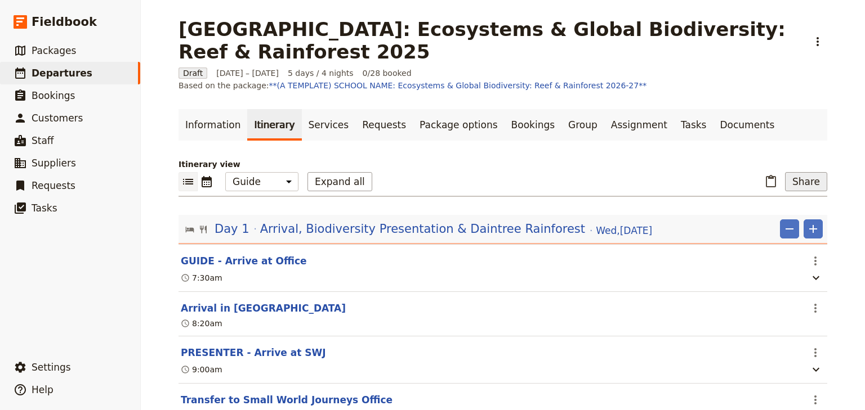
click at [544, 172] on button "Share" at bounding box center [806, 181] width 42 height 19
click at [544, 195] on span "Guide itinerary" at bounding box center [769, 194] width 59 height 11
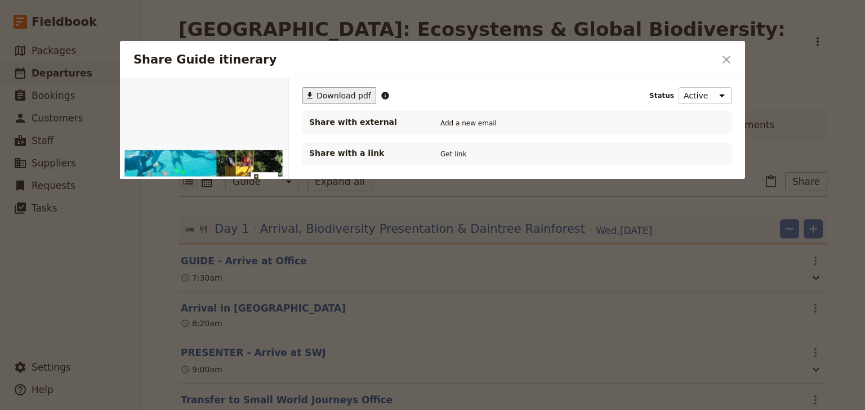
click at [330, 93] on span "Download pdf" at bounding box center [343, 95] width 55 height 11
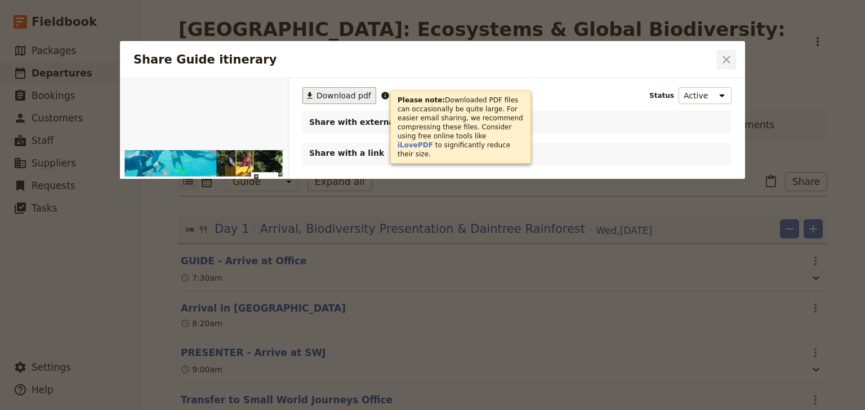
click at [544, 61] on icon "Close dialog" at bounding box center [726, 60] width 14 height 14
